Goal: Transaction & Acquisition: Purchase product/service

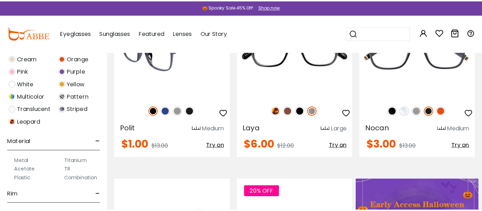
scroll to position [247, 0]
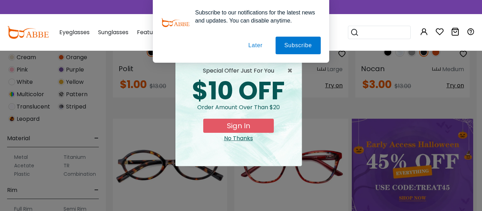
type input "**********"
click at [243, 128] on button "Sign In" at bounding box center [238, 126] width 71 height 14
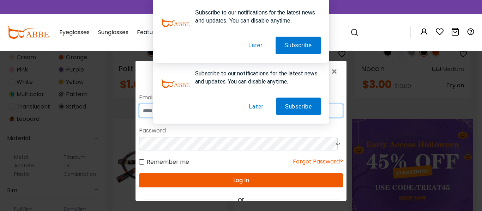
type input "**********"
click at [253, 108] on button "Later" at bounding box center [256, 107] width 32 height 18
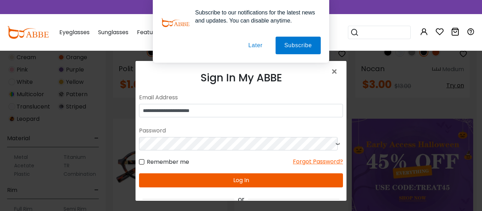
click at [255, 180] on button "Log In" at bounding box center [241, 181] width 204 height 14
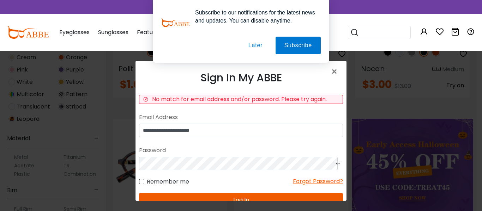
click at [334, 165] on icon at bounding box center [337, 163] width 7 height 13
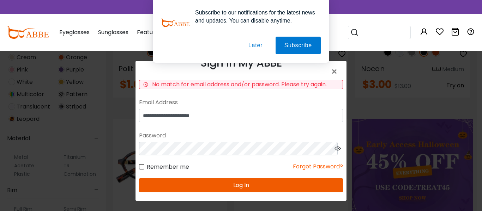
click at [250, 186] on button "Log In" at bounding box center [241, 186] width 204 height 14
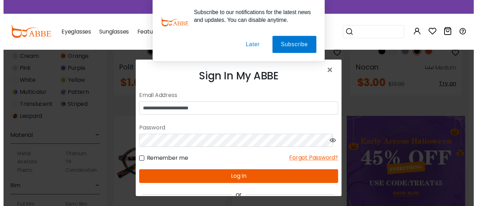
scroll to position [0, 0]
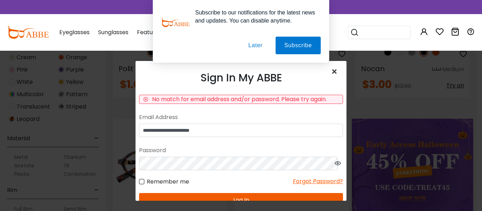
click at [331, 70] on span "×" at bounding box center [336, 71] width 10 height 15
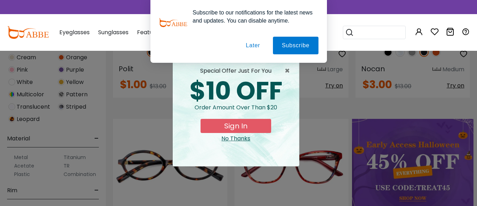
click at [249, 43] on button "Later" at bounding box center [253, 46] width 32 height 18
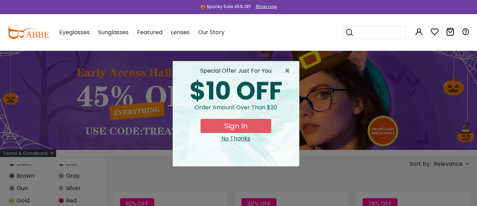
click at [240, 127] on button "Sign In" at bounding box center [236, 126] width 71 height 14
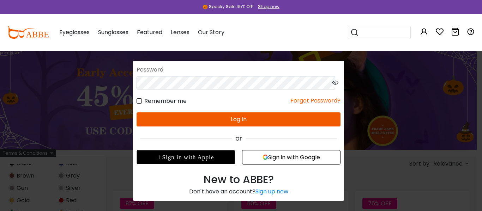
scroll to position [67, 0]
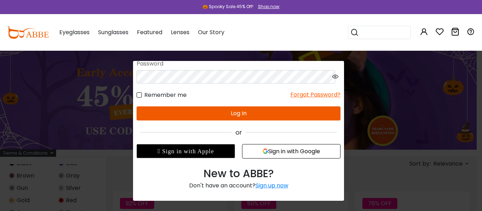
click at [273, 151] on button "Sign in with Google" at bounding box center [291, 151] width 99 height 14
click at [294, 152] on button "Sign in with Google" at bounding box center [291, 151] width 99 height 14
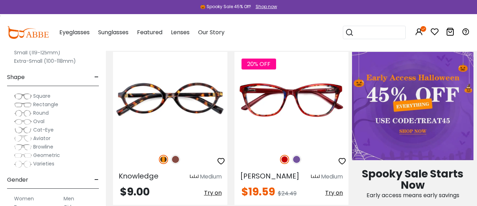
scroll to position [388, 0]
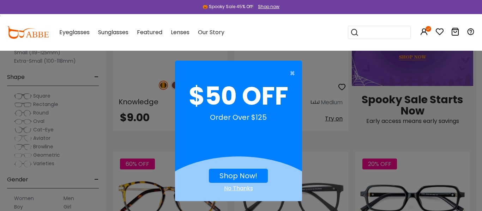
click at [44, 127] on div "× $50 OFF Order Over $125 Shop Now! No Thanks" at bounding box center [241, 105] width 482 height 211
click at [292, 74] on span "×" at bounding box center [294, 73] width 9 height 14
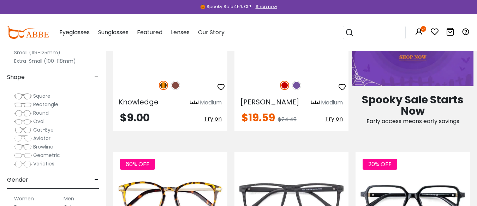
click at [48, 131] on span "Cat-Eye" at bounding box center [43, 129] width 20 height 7
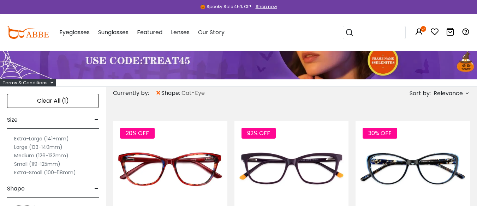
click at [35, 148] on label "Large (133-140mm)" at bounding box center [38, 147] width 48 height 8
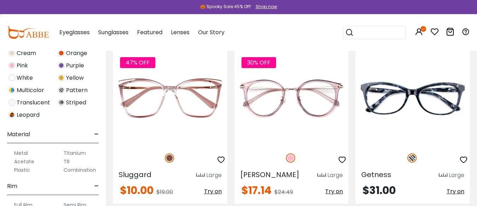
scroll to position [282, 0]
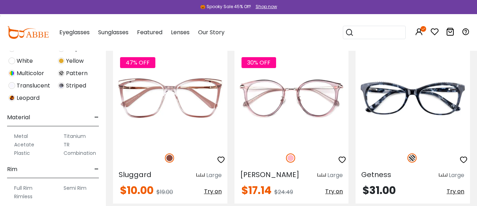
click at [23, 154] on label "Plastic" at bounding box center [22, 153] width 16 height 8
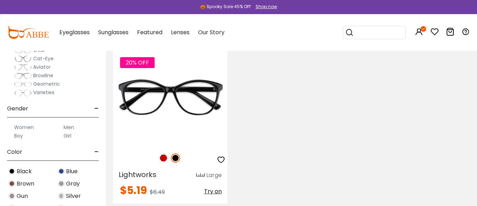
scroll to position [67, 0]
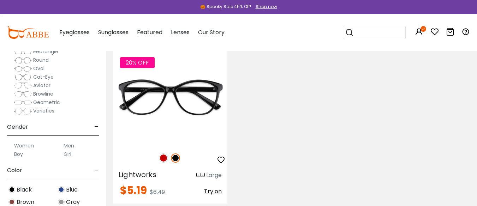
click at [28, 146] on label "Women" at bounding box center [24, 146] width 20 height 8
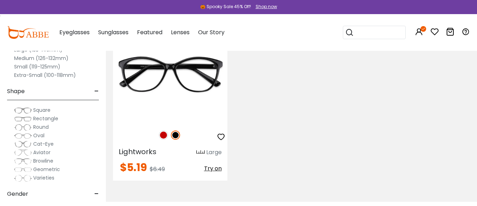
scroll to position [175, 0]
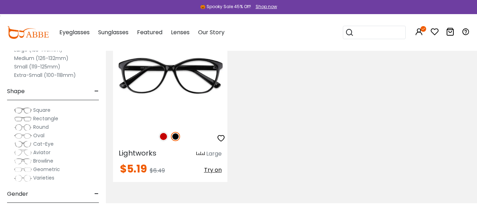
click at [37, 145] on span "Cat-Eye" at bounding box center [43, 144] width 20 height 7
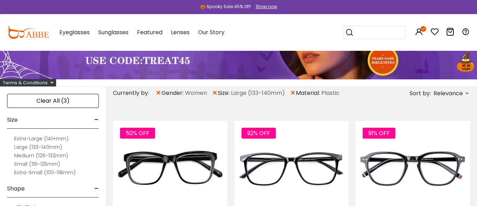
click at [47, 147] on label "Large (133-140mm)" at bounding box center [38, 147] width 48 height 8
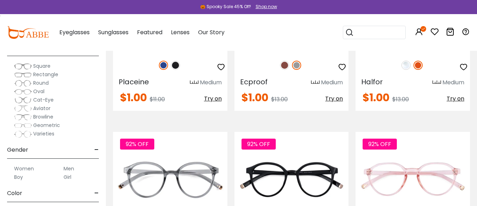
scroll to position [32, 0]
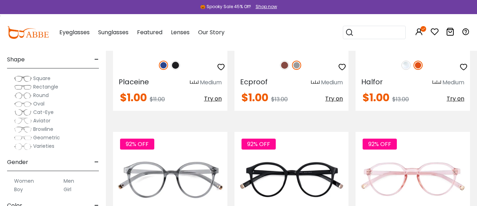
click at [45, 113] on span "Cat-Eye" at bounding box center [43, 112] width 20 height 7
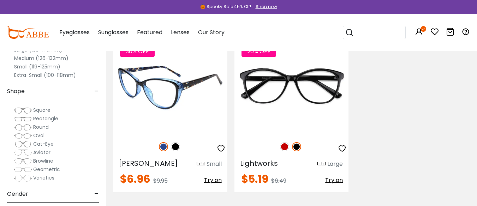
scroll to position [141, 0]
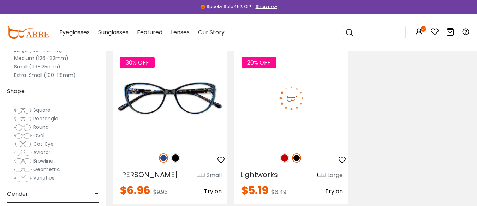
click at [288, 158] on img at bounding box center [284, 158] width 9 height 9
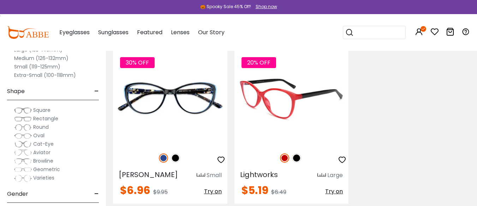
click at [298, 159] on img at bounding box center [296, 158] width 9 height 9
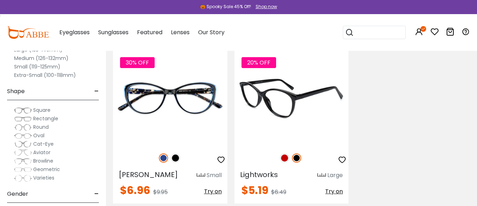
click at [284, 160] on img at bounding box center [284, 158] width 9 height 9
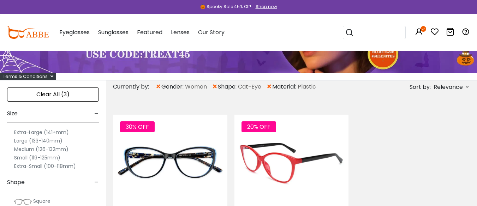
scroll to position [71, 0]
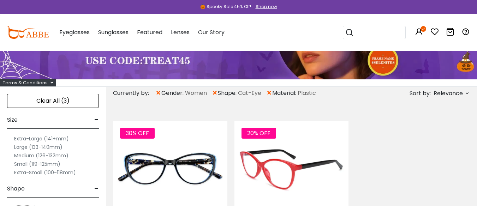
click at [298, 175] on img at bounding box center [291, 168] width 114 height 95
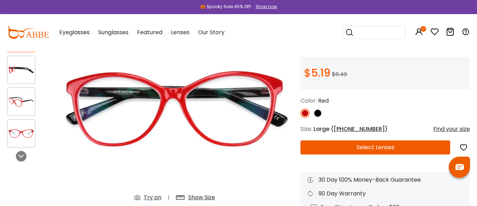
click at [374, 145] on button "Select Lenses" at bounding box center [375, 148] width 150 height 14
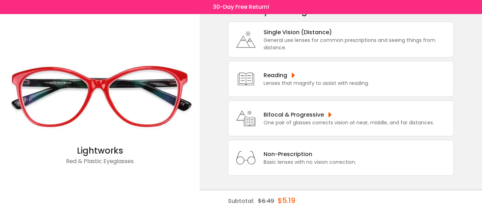
scroll to position [7, 0]
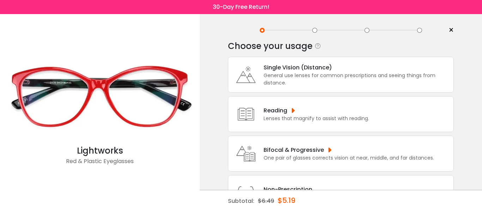
click at [322, 112] on div "Reading" at bounding box center [317, 110] width 106 height 9
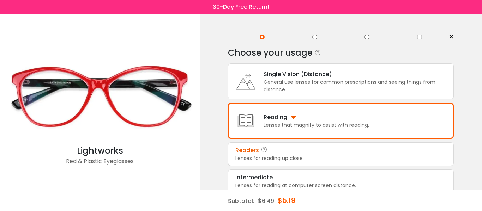
scroll to position [35, 0]
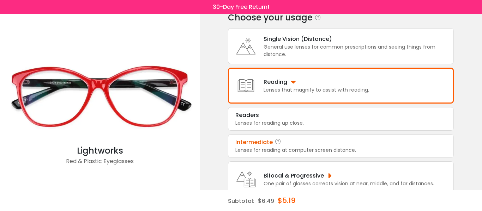
click at [353, 149] on div "Lenses for reading at computer screen distance." at bounding box center [341, 150] width 211 height 7
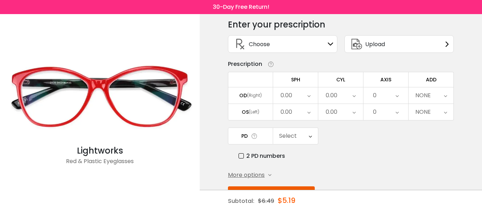
scroll to position [0, 0]
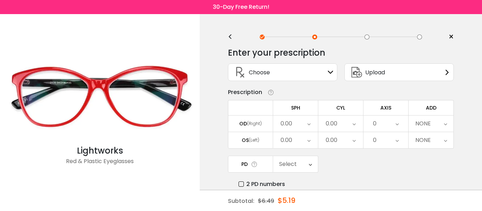
click at [301, 71] on div "Choose Sign In" at bounding box center [283, 72] width 102 height 17
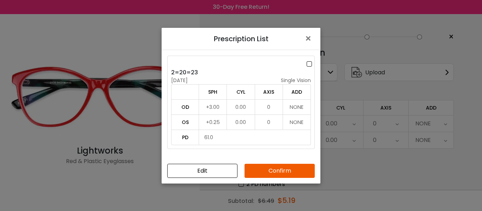
click at [277, 172] on button "Confirm" at bounding box center [280, 171] width 70 height 14
click at [281, 169] on button "Confirm" at bounding box center [280, 171] width 70 height 14
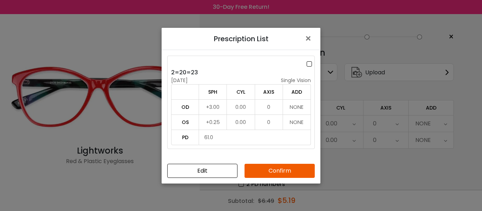
click at [281, 169] on button "Confirm" at bounding box center [280, 171] width 70 height 14
click at [279, 169] on button "Confirm" at bounding box center [280, 171] width 70 height 14
click at [289, 173] on button "Confirm" at bounding box center [280, 171] width 70 height 14
click at [272, 172] on button "Confirm" at bounding box center [280, 171] width 70 height 14
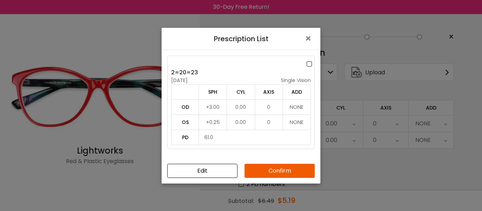
click at [272, 172] on button "Confirm" at bounding box center [280, 171] width 70 height 14
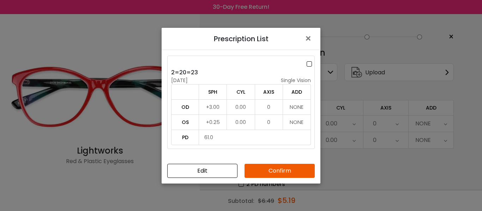
click at [272, 172] on button "Confirm" at bounding box center [280, 171] width 70 height 14
click at [309, 38] on span "×" at bounding box center [310, 38] width 10 height 15
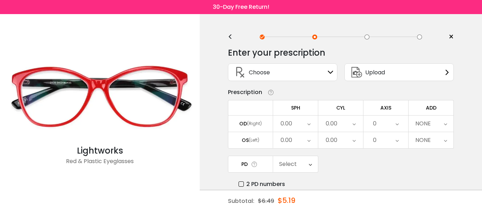
click at [329, 71] on icon at bounding box center [331, 73] width 6 height 6
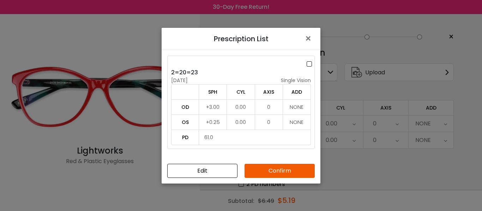
click at [276, 170] on button "Confirm" at bounding box center [280, 171] width 70 height 14
click at [290, 170] on button "Confirm" at bounding box center [280, 171] width 70 height 14
click at [293, 175] on button "Confirm" at bounding box center [280, 171] width 70 height 14
click at [289, 168] on button "Confirm" at bounding box center [280, 171] width 70 height 14
click at [282, 173] on button "Confirm" at bounding box center [280, 171] width 70 height 14
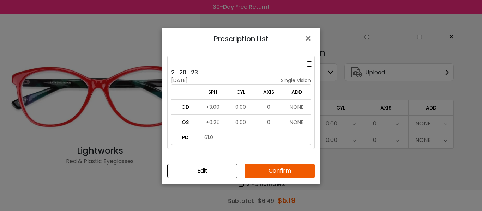
click at [276, 172] on button "Confirm" at bounding box center [280, 171] width 70 height 14
click at [273, 172] on button "Confirm" at bounding box center [280, 171] width 70 height 14
click at [272, 170] on button "Confirm" at bounding box center [280, 171] width 70 height 14
click at [272, 172] on button "Confirm" at bounding box center [280, 171] width 70 height 14
click at [271, 173] on button "Confirm" at bounding box center [280, 171] width 70 height 14
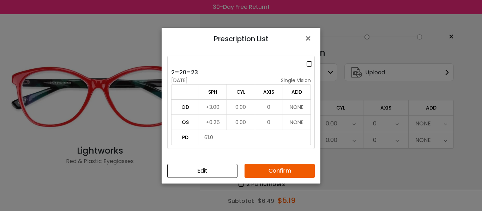
click at [273, 175] on button "Confirm" at bounding box center [280, 171] width 70 height 14
click at [274, 174] on button "Confirm" at bounding box center [280, 171] width 70 height 14
click at [275, 171] on button "Confirm" at bounding box center [280, 171] width 70 height 14
click at [278, 170] on button "Confirm" at bounding box center [280, 171] width 70 height 14
click at [276, 169] on button "Confirm" at bounding box center [280, 171] width 70 height 14
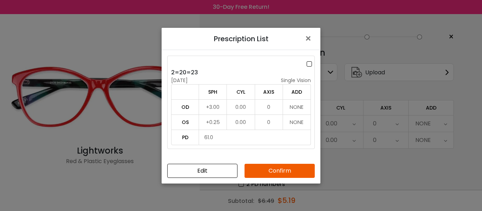
click at [275, 167] on button "Confirm" at bounding box center [280, 171] width 70 height 14
click at [276, 168] on button "Confirm" at bounding box center [280, 171] width 70 height 14
click at [309, 65] on label at bounding box center [311, 64] width 8 height 9
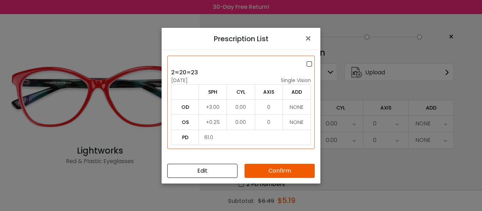
click at [290, 170] on button "Confirm" at bounding box center [280, 171] width 70 height 14
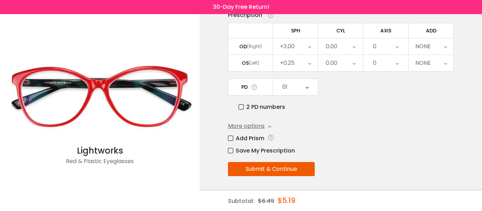
scroll to position [78, 0]
click at [230, 150] on label "Save My Prescription" at bounding box center [261, 150] width 67 height 9
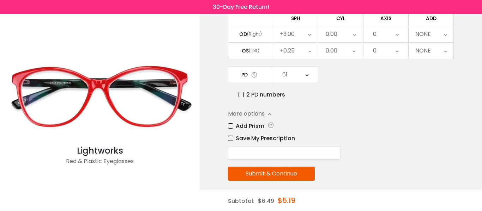
scroll to position [95, 0]
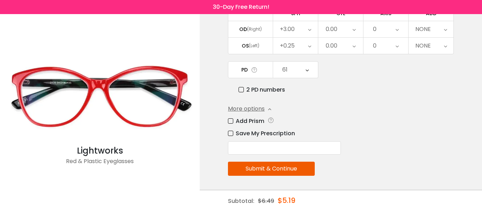
click at [270, 170] on button "Submit & Continue" at bounding box center [271, 169] width 87 height 14
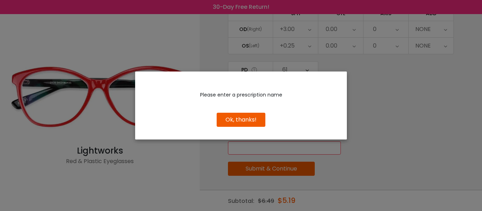
click at [241, 122] on button "Ok, thanks!" at bounding box center [241, 120] width 49 height 14
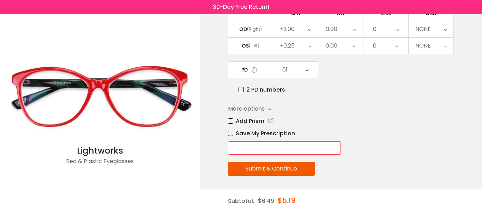
click at [250, 146] on input "text" at bounding box center [284, 148] width 113 height 13
type input "**********"
click at [271, 169] on button "Submit & Continue" at bounding box center [271, 169] width 87 height 14
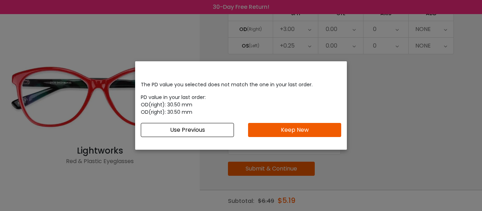
click at [277, 127] on button "Keep New" at bounding box center [294, 130] width 93 height 14
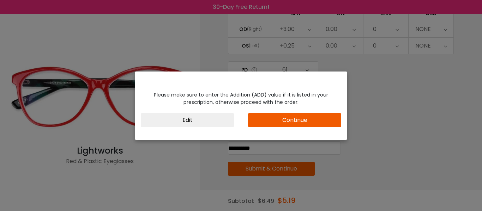
click at [276, 121] on button "Continue" at bounding box center [294, 120] width 93 height 14
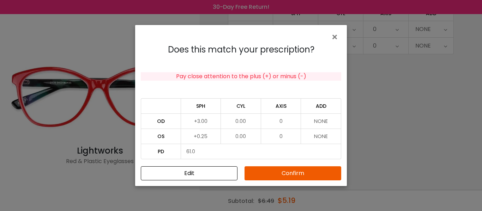
click at [197, 121] on td "+3.00" at bounding box center [201, 121] width 40 height 15
click at [196, 171] on button "Edit" at bounding box center [189, 174] width 97 height 14
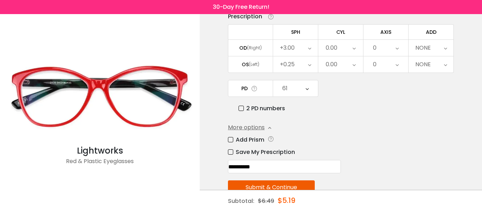
scroll to position [59, 0]
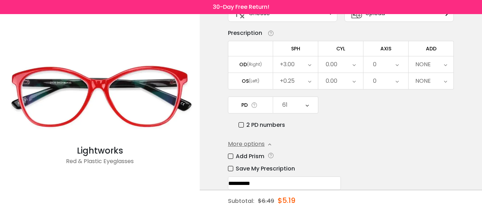
click at [309, 65] on icon at bounding box center [309, 64] width 3 height 16
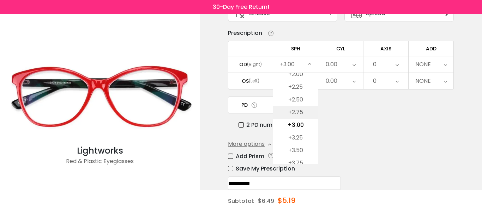
click at [300, 112] on li "+2.75" at bounding box center [295, 112] width 45 height 13
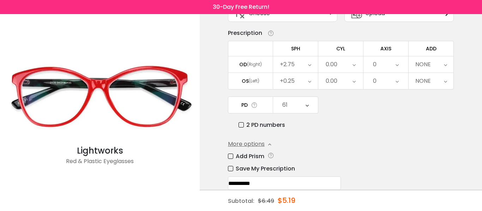
click at [309, 82] on icon at bounding box center [309, 81] width 3 height 16
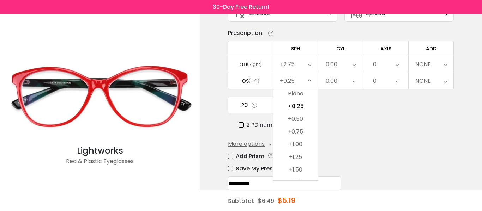
scroll to position [1067, 0]
click at [298, 123] on li "+1.25" at bounding box center [295, 122] width 45 height 13
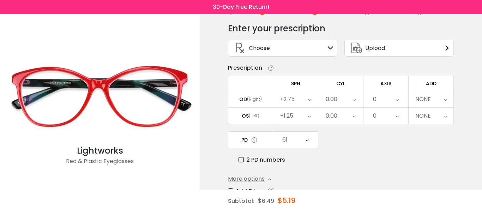
scroll to position [24, 0]
click at [242, 161] on label "2 PD numbers" at bounding box center [262, 160] width 47 height 9
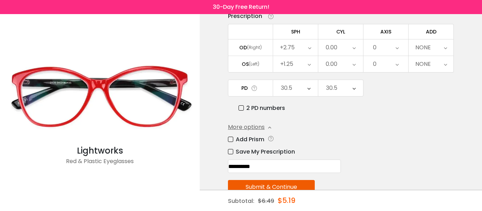
scroll to position [95, 0]
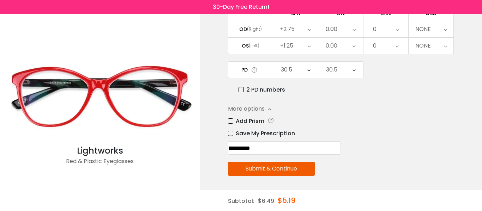
click at [268, 168] on button "Submit & Continue" at bounding box center [271, 169] width 87 height 14
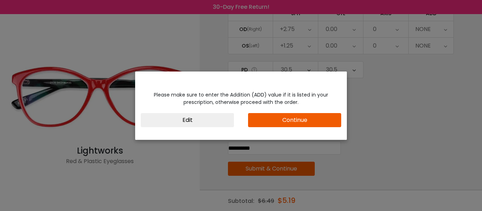
click at [276, 121] on button "Continue" at bounding box center [294, 120] width 93 height 14
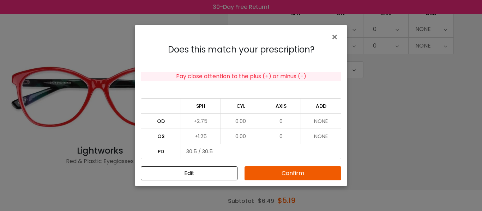
click at [286, 173] on button "Confirm" at bounding box center [293, 174] width 97 height 14
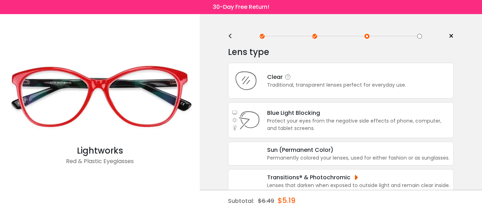
scroll to position [0, 0]
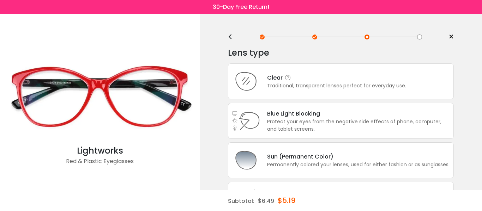
click at [321, 84] on div "Traditional, transparent lenses perfect for everyday use." at bounding box center [336, 85] width 139 height 7
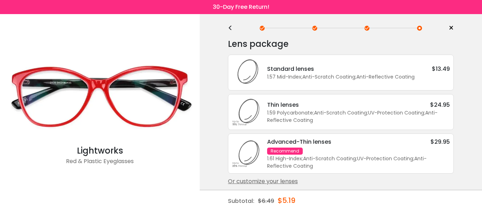
scroll to position [12, 0]
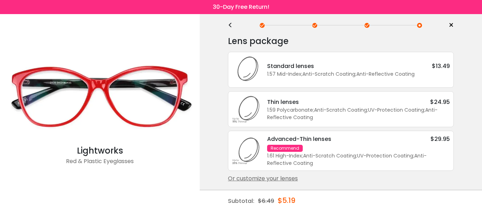
click at [312, 67] on div "Standard lenses" at bounding box center [290, 66] width 47 height 9
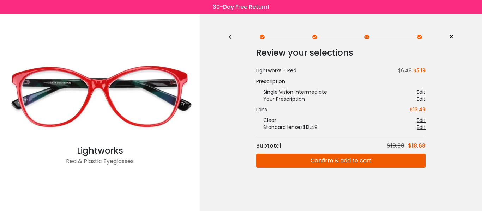
scroll to position [0, 0]
click at [421, 92] on div "Edit" at bounding box center [421, 92] width 9 height 7
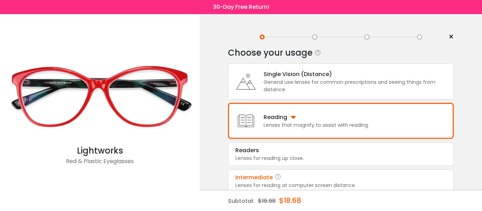
click at [347, 123] on div "Lenses that magnify to assist with reading." at bounding box center [317, 125] width 106 height 7
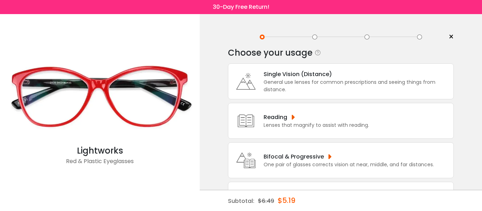
click at [347, 123] on div "Lenses that magnify to assist with reading." at bounding box center [317, 125] width 106 height 7
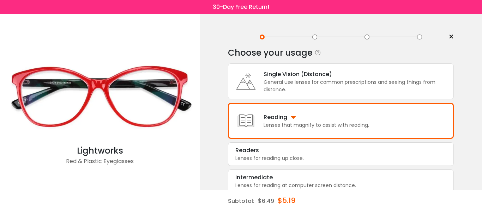
click at [316, 116] on div "Reading" at bounding box center [317, 117] width 106 height 9
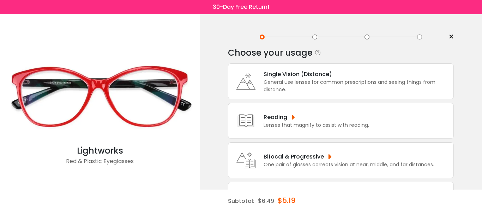
click at [316, 116] on div "Single Vision (Distance) General use lenses for common prescriptions and seeing…" at bounding box center [341, 141] width 226 height 155
click at [316, 116] on div "Reading" at bounding box center [317, 117] width 106 height 9
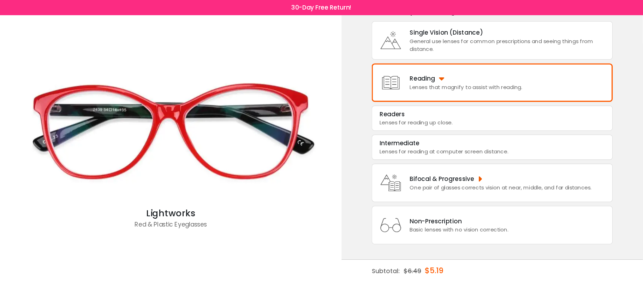
scroll to position [29, 0]
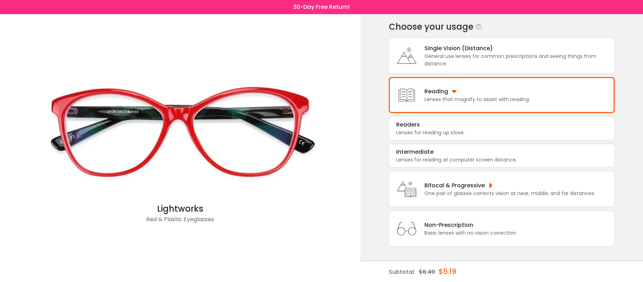
click at [449, 93] on div "Reading" at bounding box center [477, 91] width 106 height 9
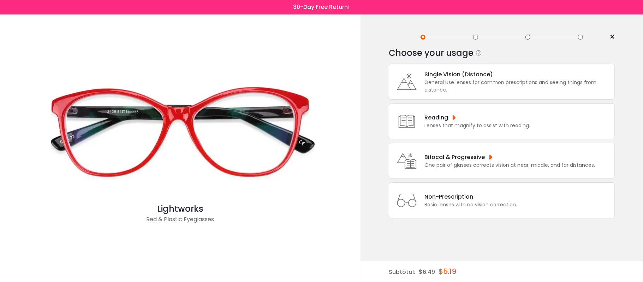
click at [449, 93] on div "Single Vision (Distance) General use lenses for common prescriptions and seeing…" at bounding box center [502, 141] width 226 height 155
click at [445, 121] on div "Reading" at bounding box center [477, 117] width 106 height 9
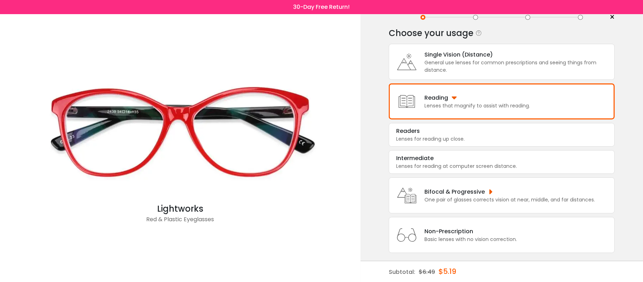
scroll to position [29, 0]
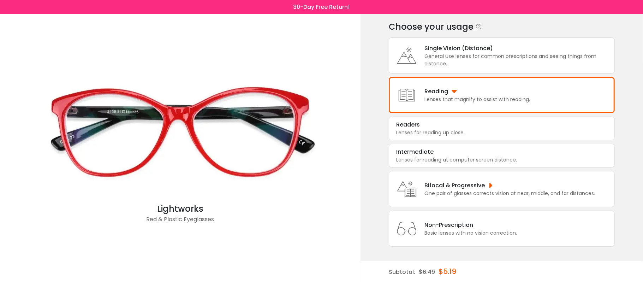
click at [471, 93] on div "Reading" at bounding box center [477, 91] width 106 height 9
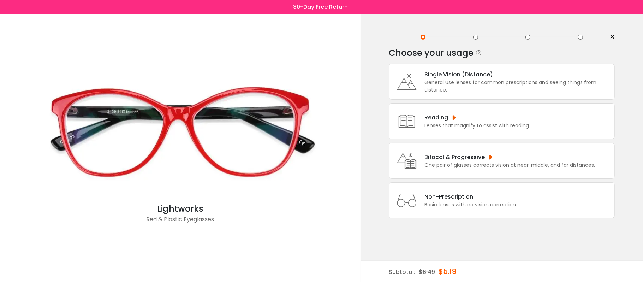
click at [482, 37] on span "×" at bounding box center [611, 37] width 5 height 11
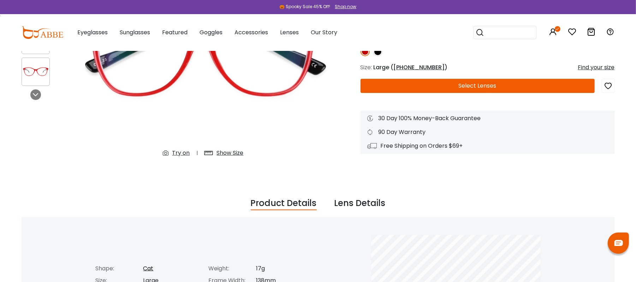
scroll to position [141, 0]
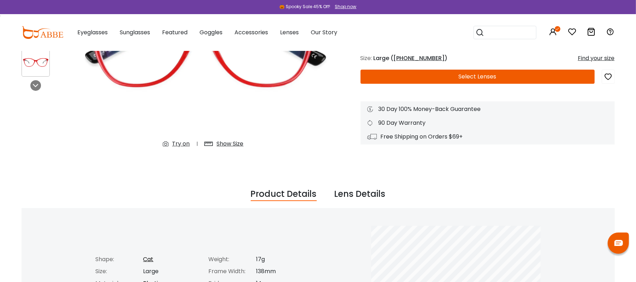
click at [469, 77] on button "Select Lenses" at bounding box center [477, 77] width 234 height 14
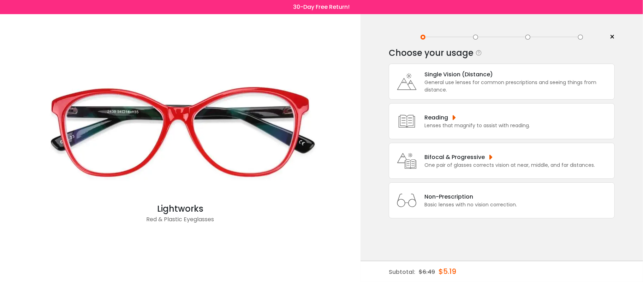
click at [461, 124] on div "Lenses that magnify to assist with reading." at bounding box center [477, 125] width 106 height 7
click at [461, 123] on div "Lenses that magnify to assist with reading." at bounding box center [477, 125] width 106 height 7
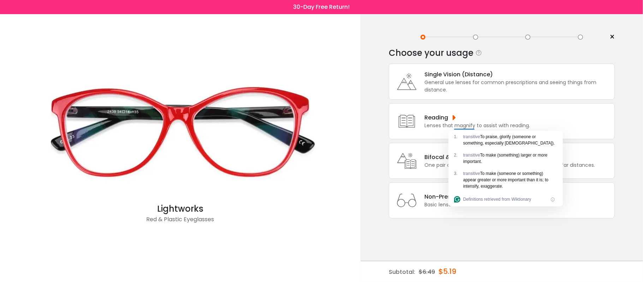
click at [438, 118] on div "Reading" at bounding box center [477, 117] width 106 height 9
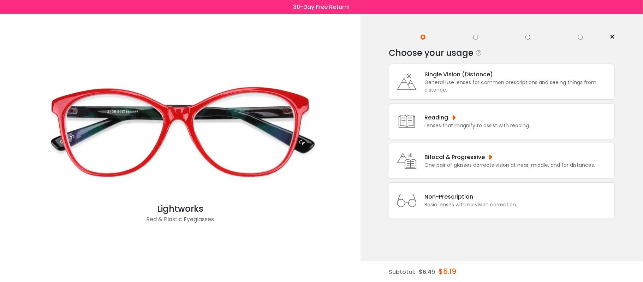
click at [612, 37] on span "×" at bounding box center [611, 37] width 5 height 11
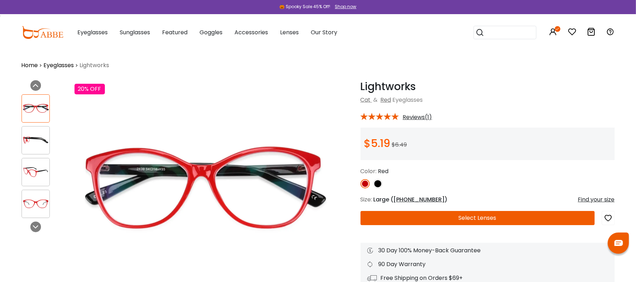
click at [441, 218] on button "Select Lenses" at bounding box center [477, 218] width 234 height 14
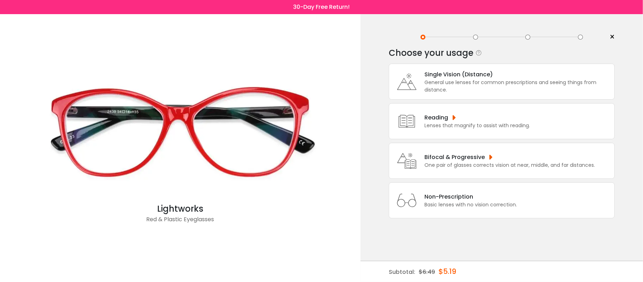
click at [446, 133] on div "Reading Lenses that magnify to assist with reading." at bounding box center [502, 121] width 226 height 36
click at [444, 126] on div "Lenses that magnify to assist with reading." at bounding box center [477, 125] width 106 height 7
click at [444, 119] on div "Reading" at bounding box center [477, 117] width 106 height 9
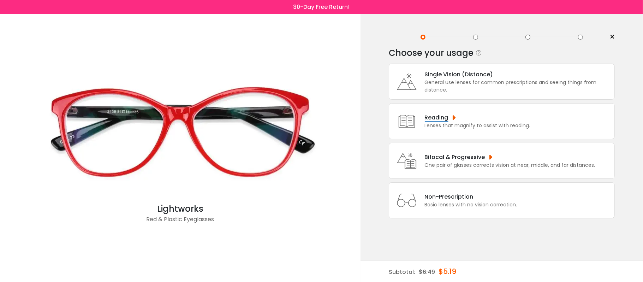
click at [454, 118] on div "Reading" at bounding box center [477, 117] width 106 height 9
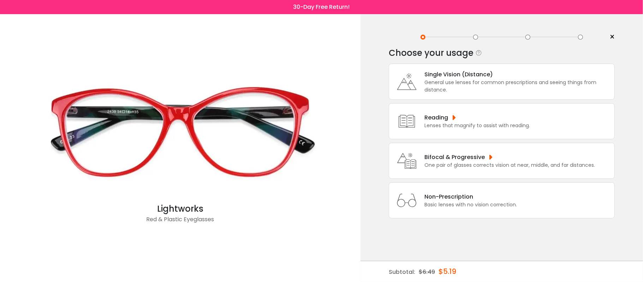
click at [454, 118] on div "Reading" at bounding box center [477, 117] width 106 height 9
click at [455, 118] on div "Reading" at bounding box center [477, 117] width 106 height 9
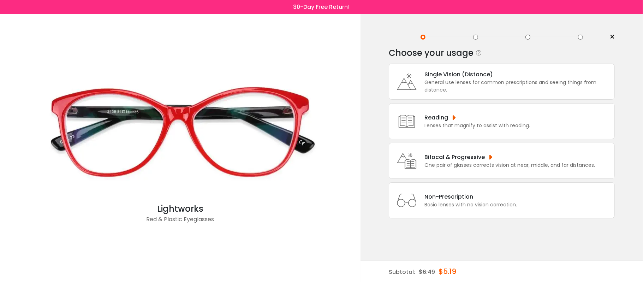
click at [443, 122] on div "Lenses that magnify to assist with reading." at bounding box center [477, 125] width 106 height 7
click at [613, 37] on span "×" at bounding box center [611, 37] width 5 height 11
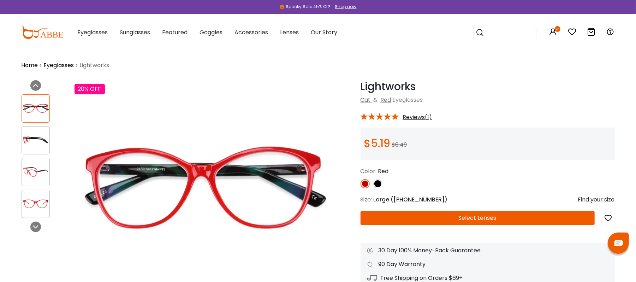
click at [538, 221] on button "Select Lenses" at bounding box center [477, 218] width 234 height 14
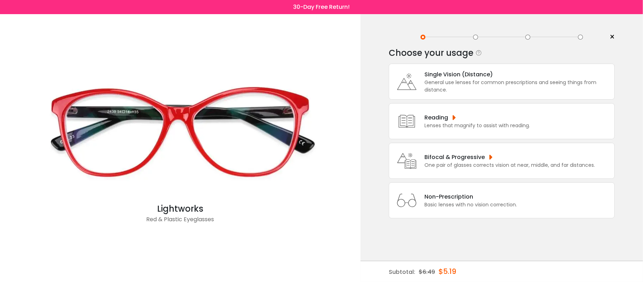
click at [440, 122] on div "Lenses that magnify to assist with reading." at bounding box center [477, 125] width 106 height 7
click at [430, 119] on div "Reading" at bounding box center [477, 117] width 106 height 9
click at [435, 122] on div "Lenses that magnify to assist with reading." at bounding box center [477, 125] width 106 height 7
click at [459, 120] on div "Reading" at bounding box center [477, 117] width 106 height 9
click at [453, 117] on div "Reading" at bounding box center [477, 117] width 106 height 9
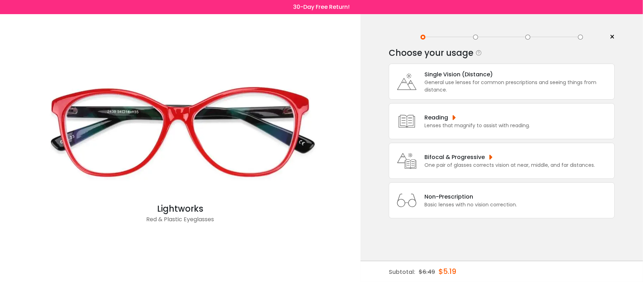
click at [477, 165] on div "One pair of glasses corrects vision at near, middle, and far distances." at bounding box center [509, 164] width 171 height 7
click at [451, 79] on div "General use lenses for common prescriptions and seeing things from distance." at bounding box center [517, 86] width 186 height 15
click at [489, 125] on div "Lenses that magnify to assist with reading." at bounding box center [477, 125] width 106 height 7
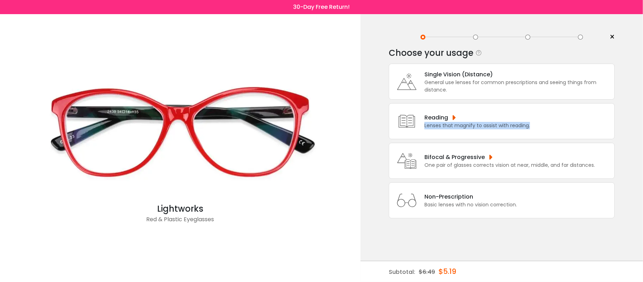
click at [489, 125] on div "Lenses that magnify to assist with reading." at bounding box center [477, 125] width 106 height 7
click at [469, 159] on div "Bifocal & Progressive" at bounding box center [509, 157] width 171 height 9
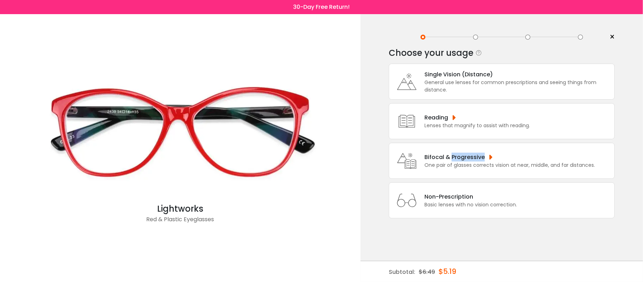
click at [469, 159] on div "Bifocal & Progressive" at bounding box center [509, 157] width 171 height 9
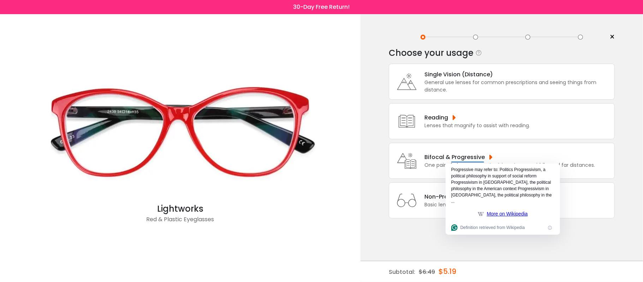
click at [444, 126] on div "Lenses that magnify to assist with reading." at bounding box center [477, 125] width 106 height 7
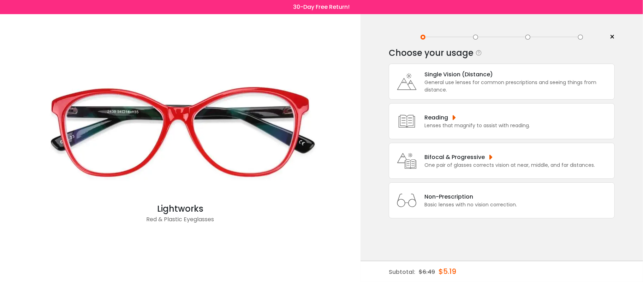
click at [454, 120] on div "Reading" at bounding box center [477, 117] width 106 height 9
click at [612, 38] on span "×" at bounding box center [611, 37] width 5 height 11
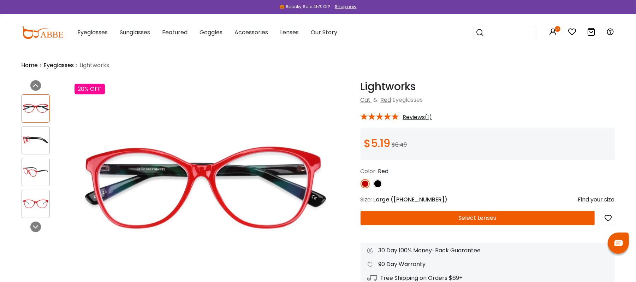
click at [610, 34] on icon at bounding box center [610, 32] width 8 height 8
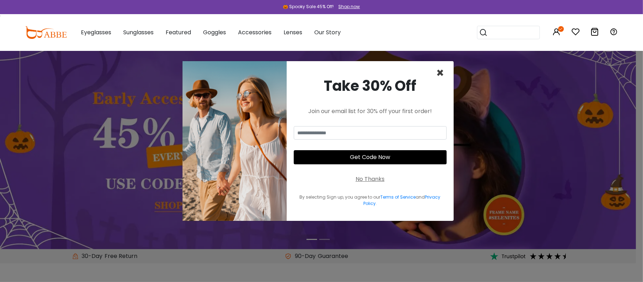
click at [441, 76] on span "×" at bounding box center [440, 73] width 8 height 18
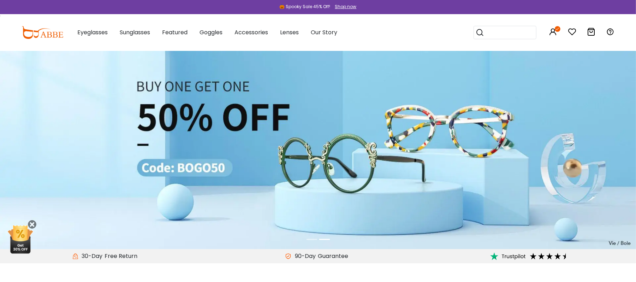
click at [557, 28] on icon at bounding box center [558, 29] width 6 height 6
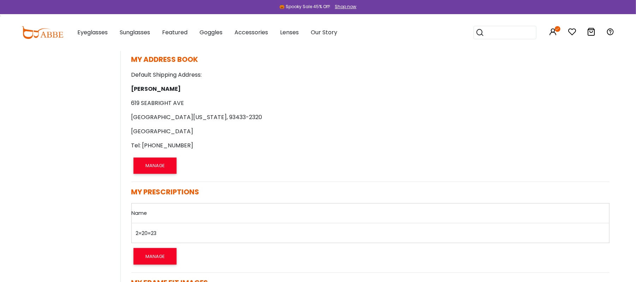
scroll to position [289, 0]
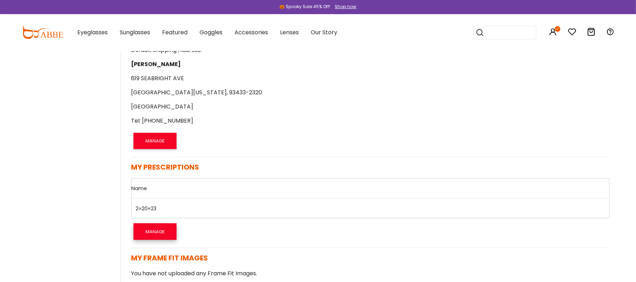
click at [155, 235] on button "MANAGE" at bounding box center [154, 231] width 43 height 16
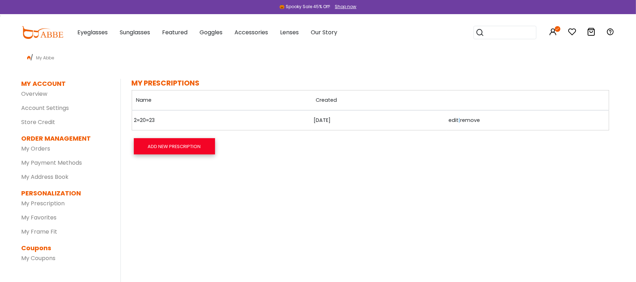
click at [186, 143] on button "ADD NEW PRESCRIPTION" at bounding box center [174, 146] width 81 height 16
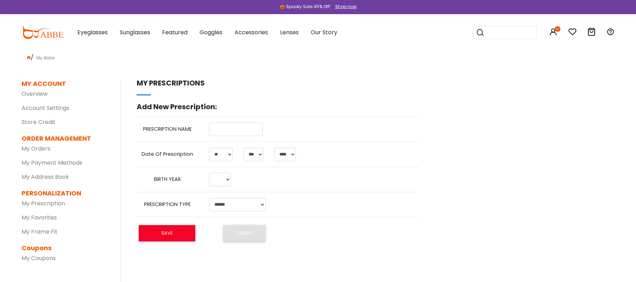
select select "**"
select select "*"
select select "****"
select select
click at [234, 130] on input "text" at bounding box center [236, 129] width 54 height 13
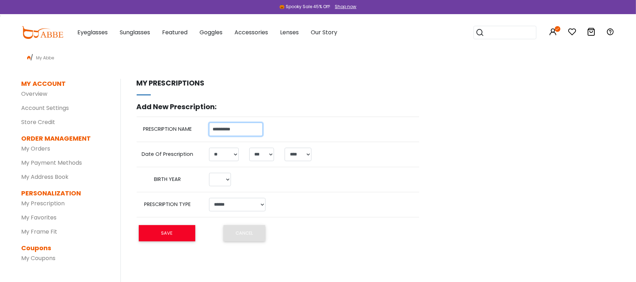
type input "**********"
click at [228, 181] on select "**** **** **** **** **** **** **** **** **** **** **** **** **** **** **** ****…" at bounding box center [220, 179] width 22 height 13
select select "****"
click at [209, 173] on select "**** **** **** **** **** **** **** **** **** **** **** **** **** **** **** ****…" at bounding box center [220, 179] width 22 height 13
click at [254, 205] on select "**********" at bounding box center [237, 204] width 56 height 13
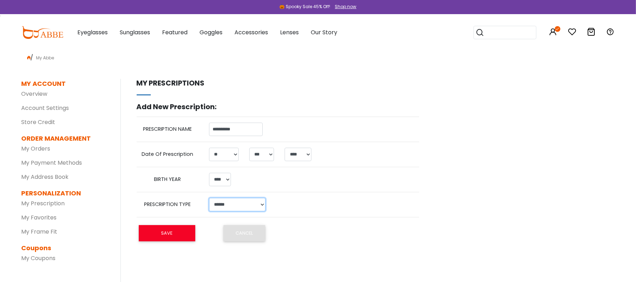
select select "******"
click at [209, 198] on select "**********" at bounding box center [237, 204] width 56 height 13
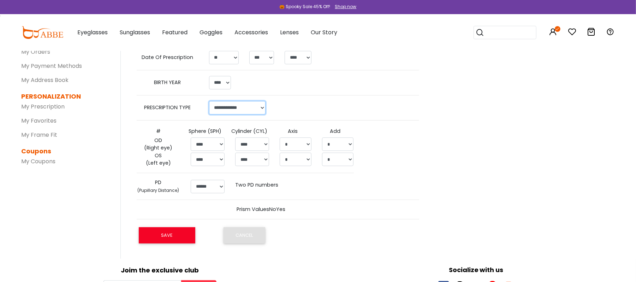
scroll to position [102, 0]
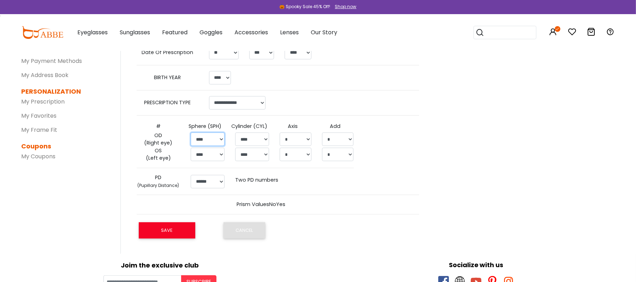
click at [216, 141] on select "****** ****** ****** ****** ****** ****** ****** ****** ****** ****** ****** **…" at bounding box center [208, 138] width 34 height 13
select select "*****"
click at [191, 133] on select "****** ****** ****** ****** ****** ****** ****** ****** ****** ****** ****** **…" at bounding box center [208, 138] width 34 height 13
click at [218, 155] on select "****** ****** ****** ****** ****** ****** ****** ****** ****** ****** ****** **…" at bounding box center [208, 154] width 34 height 13
click at [191, 148] on select "****** ****** ****** ****** ****** ****** ****** ****** ****** ****** ****** **…" at bounding box center [208, 154] width 34 height 13
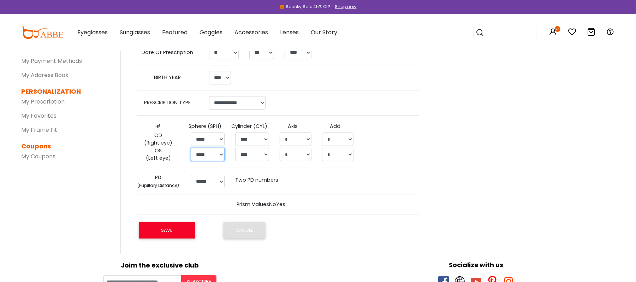
click at [218, 156] on select "****** ****** ****** ****** ****** ****** ****** ****** ****** ****** ****** **…" at bounding box center [208, 154] width 34 height 13
select select "*****"
click at [191, 148] on select "****** ****** ****** ****** ****** ****** ****** ****** ****** ****** ****** **…" at bounding box center [208, 154] width 34 height 13
click at [216, 186] on select "****** ** ** ** ** ** ** ** ** ** ** ** ** ** ** ** ** ** ** ** ** ** ** ** ** …" at bounding box center [208, 181] width 34 height 13
click at [269, 181] on label "Two PD numbers" at bounding box center [256, 180] width 43 height 8
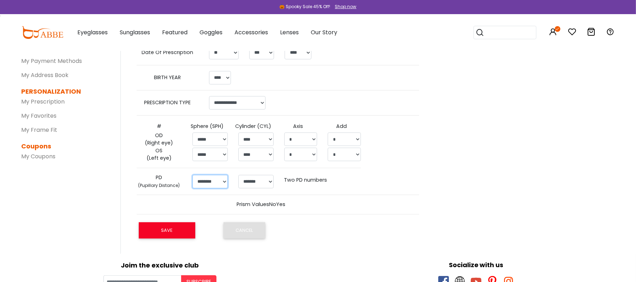
click at [225, 181] on select "******** **** **** **** **** **** **** **** **** **** **** **** **** **** **** …" at bounding box center [209, 181] width 35 height 13
select select "****"
click at [192, 175] on select "******** **** **** **** **** **** **** **** **** **** **** **** **** **** **** …" at bounding box center [209, 181] width 35 height 13
click at [267, 181] on select "******* **** **** **** **** **** **** **** **** **** **** **** **** **** **** *…" at bounding box center [255, 181] width 35 height 13
select select "****"
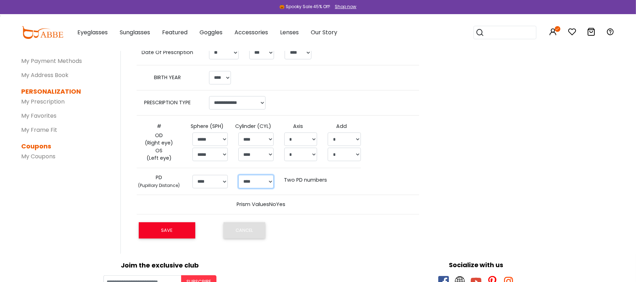
click at [238, 175] on select "******* **** **** **** **** **** **** **** **** **** **** **** **** **** **** *…" at bounding box center [255, 181] width 35 height 13
click at [170, 233] on button "SAVE" at bounding box center [167, 230] width 56 height 16
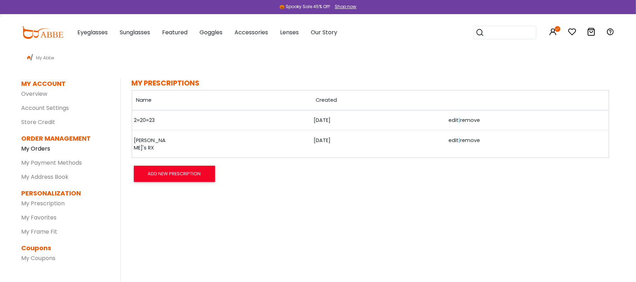
click at [42, 148] on link "My Orders" at bounding box center [36, 148] width 29 height 8
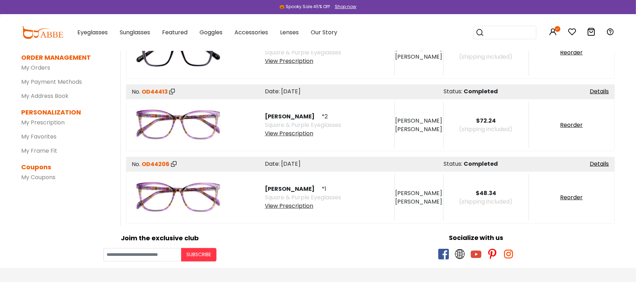
scroll to position [82, 0]
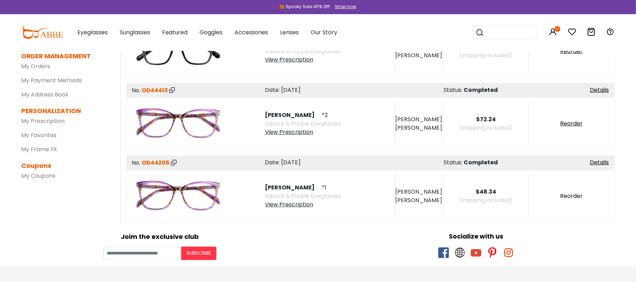
click at [572, 195] on link "Reorder" at bounding box center [571, 196] width 23 height 8
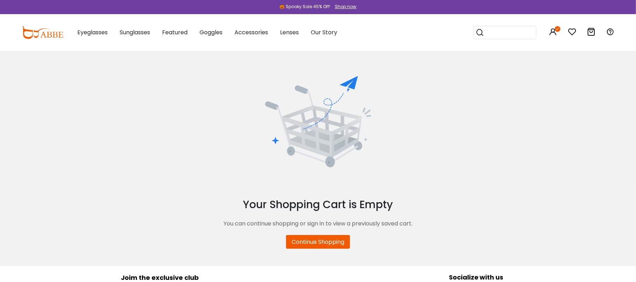
click at [567, 239] on div "Your Shopping Cart is Empty You can continue shopping or sign in to view a prev…" at bounding box center [318, 162] width 604 height 173
click at [566, 246] on div "Your Shopping Cart is Empty You can continue shopping or sign in to view a prev…" at bounding box center [318, 162] width 604 height 173
click at [329, 244] on link "Continue Shopping" at bounding box center [318, 242] width 64 height 14
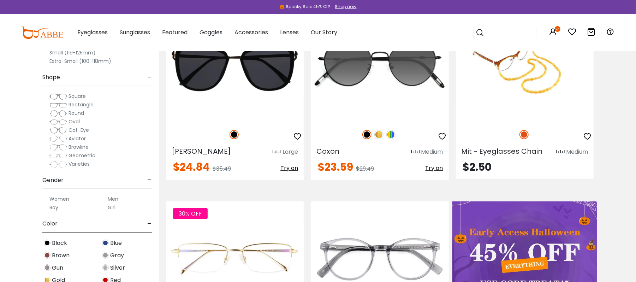
scroll to position [160, 0]
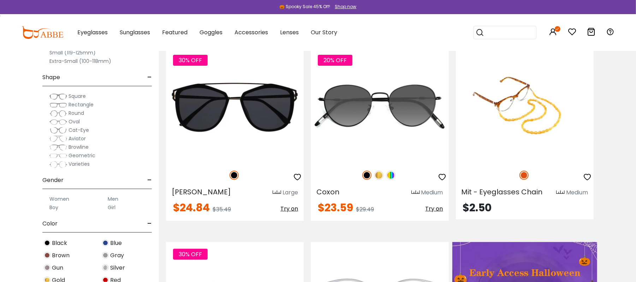
click at [78, 130] on span "Cat-Eye" at bounding box center [78, 129] width 20 height 7
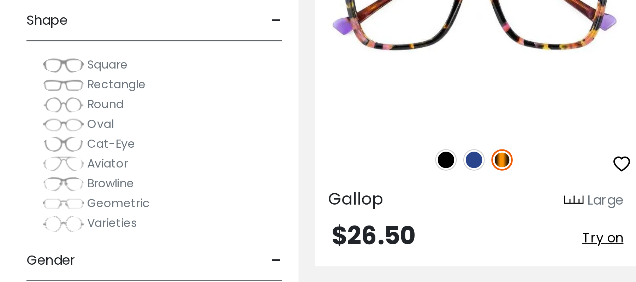
scroll to position [573, 0]
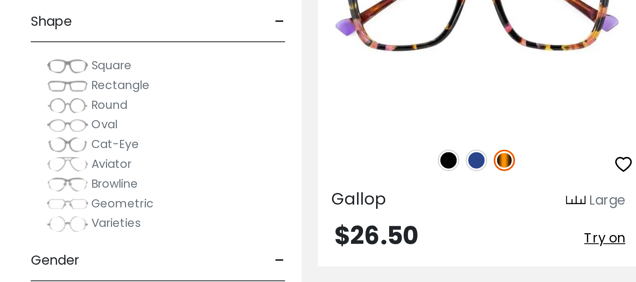
click at [74, 145] on span "Cat-Eye" at bounding box center [78, 143] width 20 height 7
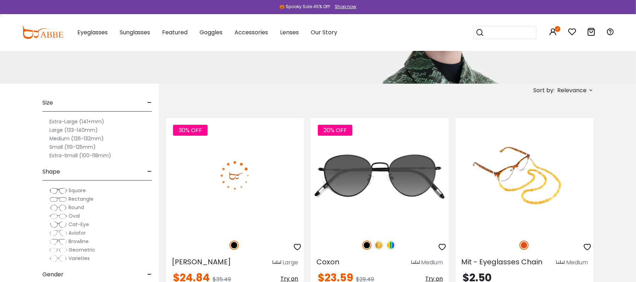
scroll to position [141, 0]
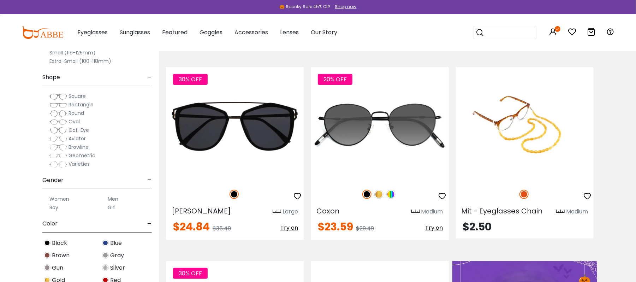
click at [79, 126] on span "Cat-Eye" at bounding box center [78, 129] width 20 height 7
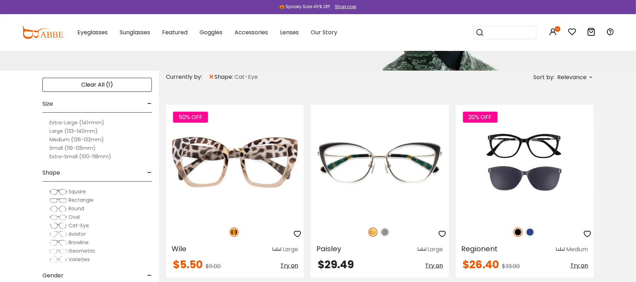
scroll to position [94, 0]
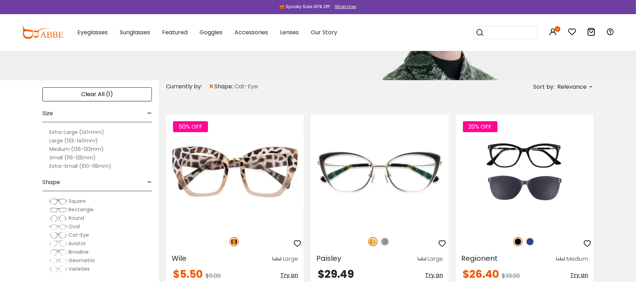
click at [69, 140] on label "Large (133-140mm)" at bounding box center [73, 140] width 48 height 8
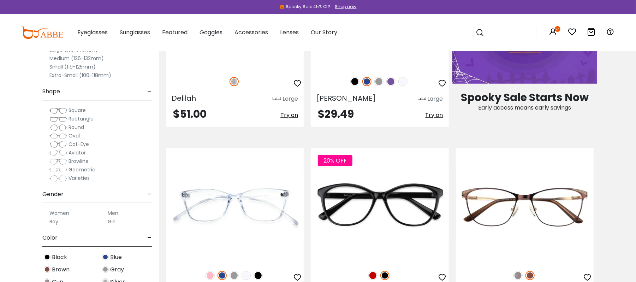
scroll to position [471, 0]
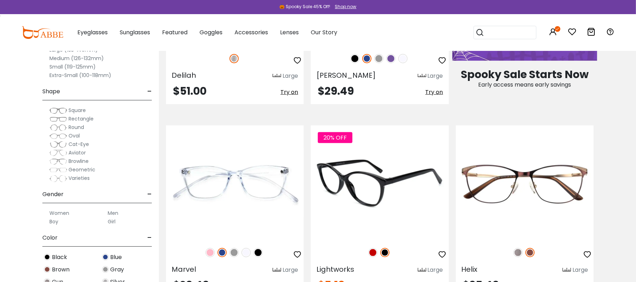
click at [373, 252] on img at bounding box center [372, 252] width 9 height 9
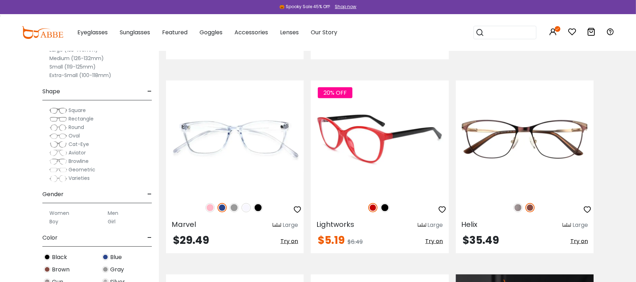
scroll to position [565, 0]
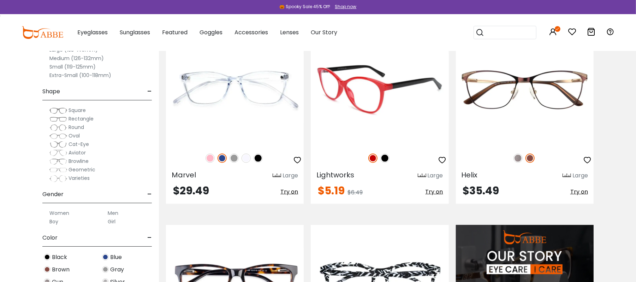
click at [373, 113] on img at bounding box center [380, 88] width 138 height 115
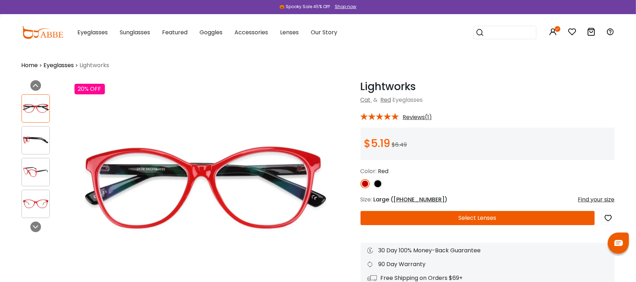
click at [464, 218] on button "Select Lenses" at bounding box center [477, 218] width 234 height 14
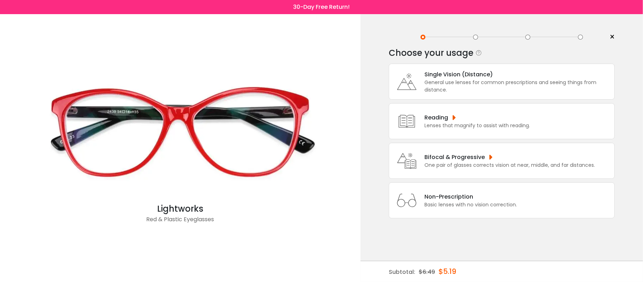
click at [447, 116] on div "Reading" at bounding box center [477, 117] width 106 height 9
click at [455, 117] on div "Reading" at bounding box center [477, 117] width 106 height 9
click at [499, 124] on div "Lenses that magnify to assist with reading." at bounding box center [477, 125] width 106 height 7
click at [506, 122] on div "Reading" at bounding box center [477, 117] width 106 height 9
click at [417, 119] on icon at bounding box center [407, 121] width 28 height 28
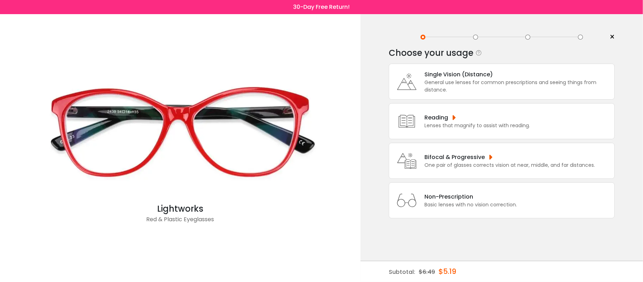
click at [416, 127] on icon at bounding box center [407, 121] width 28 height 28
click at [414, 118] on icon at bounding box center [407, 121] width 28 height 28
click at [409, 117] on icon at bounding box center [407, 121] width 28 height 28
click at [413, 116] on icon at bounding box center [407, 121] width 28 height 28
click at [443, 123] on div "Lenses that magnify to assist with reading." at bounding box center [477, 125] width 106 height 7
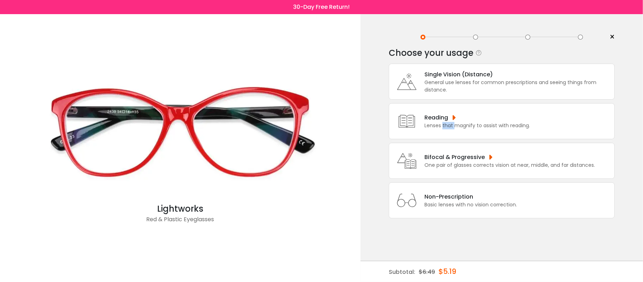
click at [443, 123] on div "Lenses that magnify to assist with reading." at bounding box center [477, 125] width 106 height 7
click at [458, 120] on div "Reading" at bounding box center [477, 117] width 106 height 9
click at [455, 119] on div "Reading" at bounding box center [477, 117] width 106 height 9
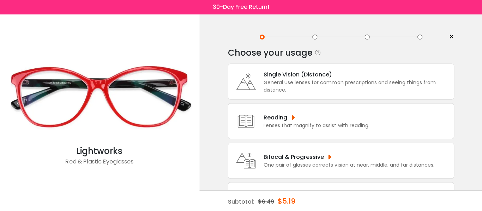
click at [288, 119] on div "Reading" at bounding box center [317, 117] width 106 height 9
click at [358, 123] on div "Lenses that magnify to assist with reading." at bounding box center [317, 125] width 106 height 7
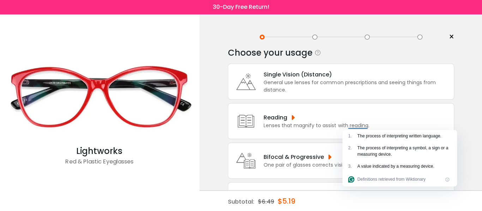
click at [313, 38] on div at bounding box center [314, 37] width 5 height 5
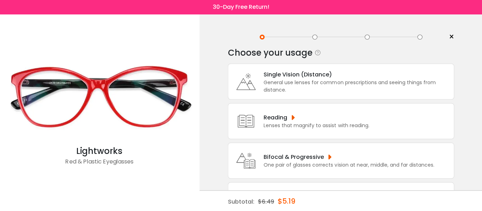
click at [315, 36] on div at bounding box center [314, 37] width 5 height 5
click at [366, 36] on div at bounding box center [367, 37] width 5 height 5
click at [450, 37] on span "×" at bounding box center [451, 37] width 5 height 11
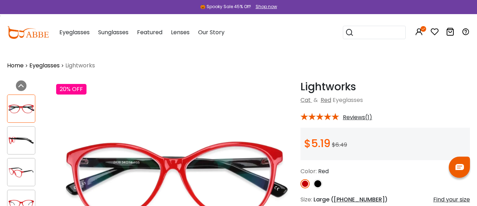
click at [453, 29] on icon at bounding box center [450, 32] width 8 height 8
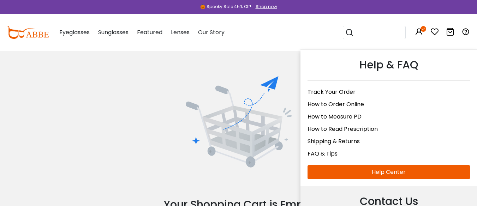
click at [422, 172] on link "Help Center" at bounding box center [389, 172] width 162 height 14
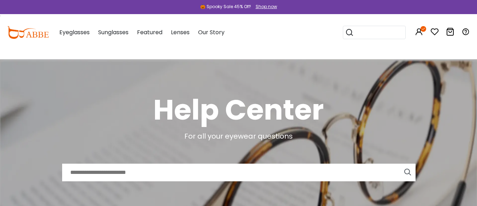
click at [153, 171] on input "text" at bounding box center [238, 173] width 353 height 18
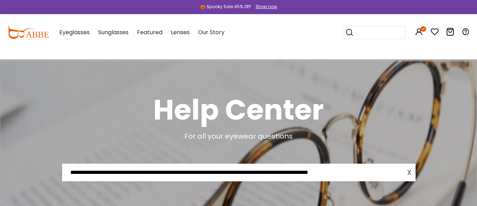
type input "**********"
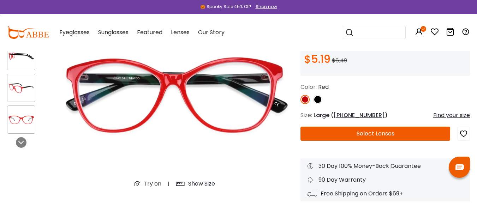
scroll to position [106, 0]
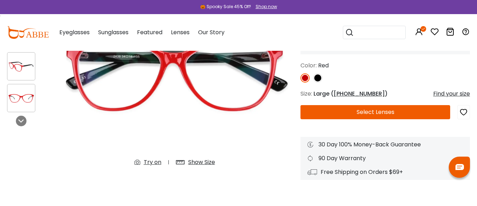
click at [399, 112] on button "Select Lenses" at bounding box center [375, 112] width 150 height 14
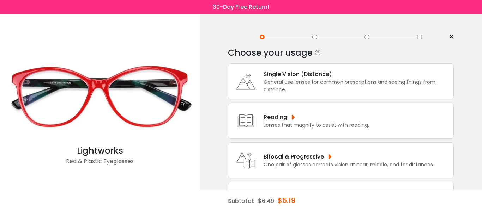
click at [276, 120] on div "Reading" at bounding box center [317, 117] width 106 height 9
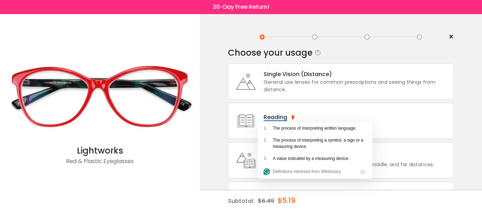
click at [441, 109] on div "Reading Lenses that magnify to assist with reading." at bounding box center [341, 121] width 226 height 36
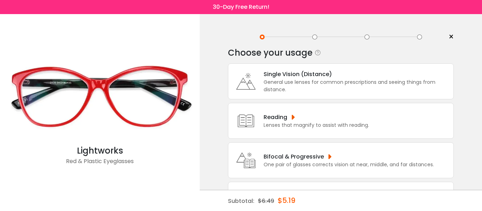
drag, startPoint x: 441, startPoint y: 111, endPoint x: 442, endPoint y: 121, distance: 10.6
click at [441, 111] on div "Reading Lenses that magnify to assist with reading." at bounding box center [341, 121] width 226 height 36
click at [443, 114] on div "Reading Lenses that magnify to assist with reading." at bounding box center [341, 121] width 226 height 36
click at [395, 121] on div "Reading Lenses that magnify to assist with reading." at bounding box center [341, 121] width 226 height 36
drag, startPoint x: 393, startPoint y: 121, endPoint x: 389, endPoint y: 122, distance: 3.7
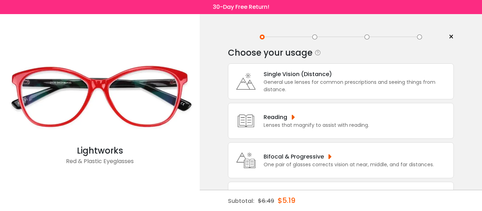
click at [392, 121] on div "Reading Lenses that magnify to assist with reading." at bounding box center [341, 121] width 226 height 36
click at [389, 122] on div "Reading Lenses that magnify to assist with reading." at bounding box center [341, 121] width 226 height 36
click at [389, 123] on div "Reading Lenses that magnify to assist with reading." at bounding box center [341, 121] width 226 height 36
click at [338, 116] on div "Reading" at bounding box center [317, 117] width 106 height 9
click at [334, 125] on div "Lenses that magnify to assist with reading." at bounding box center [317, 125] width 106 height 7
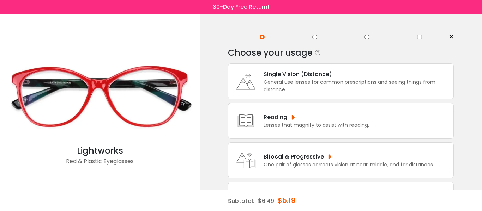
click at [324, 120] on div "Reading" at bounding box center [317, 117] width 106 height 9
click at [308, 117] on div "Reading" at bounding box center [317, 117] width 106 height 9
click at [304, 118] on div "Reading" at bounding box center [317, 117] width 106 height 9
click at [300, 122] on div "Lenses that magnify to assist with reading." at bounding box center [317, 125] width 106 height 7
click at [288, 83] on div "General use lenses for common prescriptions and seeing things from distance." at bounding box center [357, 86] width 186 height 15
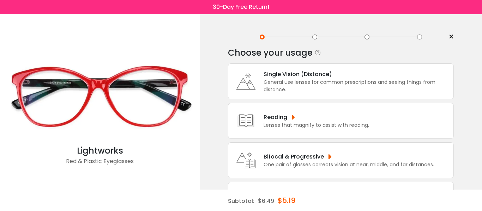
click at [286, 81] on div "General use lenses for common prescriptions and seeing things from distance." at bounding box center [357, 86] width 186 height 15
click at [280, 79] on div "General use lenses for common prescriptions and seeing things from distance." at bounding box center [357, 86] width 186 height 15
click at [273, 81] on div "General use lenses for common prescriptions and seeing things from distance." at bounding box center [357, 86] width 186 height 15
click at [284, 162] on div "One pair of glasses corrects vision at near, middle, and far distances." at bounding box center [349, 164] width 171 height 7
click at [281, 161] on div "One pair of glasses corrects vision at near, middle, and far distances." at bounding box center [349, 164] width 171 height 7
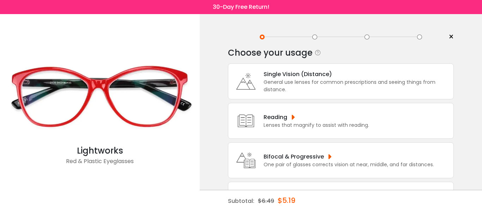
click at [281, 162] on div "One pair of glasses corrects vision at near, middle, and far distances." at bounding box center [349, 164] width 171 height 7
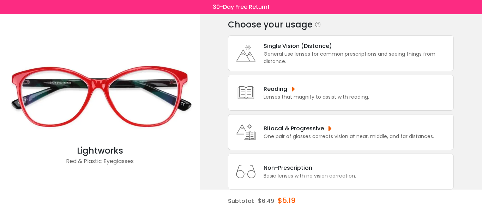
scroll to position [42, 0]
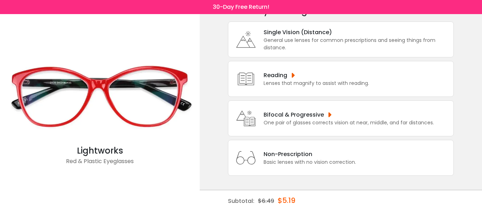
click at [284, 161] on div "Basic lenses with no vision correction." at bounding box center [310, 162] width 93 height 7
click at [282, 158] on div "Non-Prescription" at bounding box center [310, 154] width 93 height 9
click at [279, 157] on div "Non-Prescription" at bounding box center [310, 154] width 93 height 9
click at [273, 158] on div "Non-Prescription" at bounding box center [310, 154] width 93 height 9
click at [272, 160] on div "Basic lenses with no vision correction." at bounding box center [310, 162] width 93 height 7
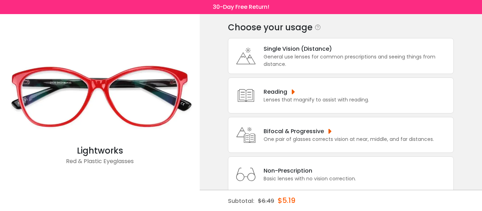
scroll to position [0, 0]
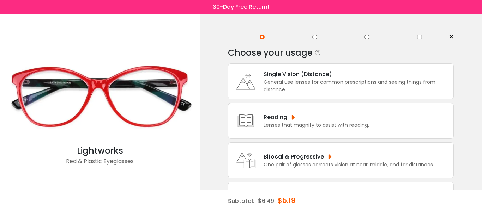
click at [264, 89] on div "General use lenses for common prescriptions and seeing things from distance." at bounding box center [357, 86] width 186 height 15
click at [257, 83] on icon at bounding box center [246, 81] width 28 height 28
click at [251, 80] on icon at bounding box center [246, 81] width 28 height 28
click at [255, 80] on icon at bounding box center [246, 81] width 28 height 28
click at [257, 76] on icon at bounding box center [246, 81] width 28 height 28
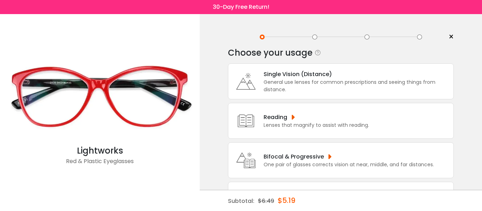
click at [260, 121] on icon at bounding box center [246, 121] width 28 height 28
click at [264, 115] on div "Reading" at bounding box center [317, 117] width 106 height 9
click at [263, 114] on div "Reading Lenses that magnify to assist with reading." at bounding box center [314, 121] width 109 height 16
click at [266, 115] on div "Reading" at bounding box center [317, 117] width 106 height 9
click at [267, 110] on div "Reading Lenses that magnify to assist with reading." at bounding box center [341, 121] width 226 height 36
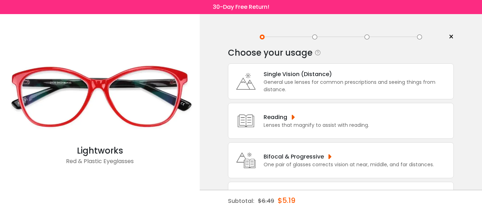
click at [255, 162] on icon at bounding box center [246, 161] width 28 height 28
click at [258, 158] on icon at bounding box center [246, 161] width 28 height 28
click at [254, 158] on icon at bounding box center [246, 161] width 28 height 28
click at [255, 161] on icon at bounding box center [246, 161] width 28 height 28
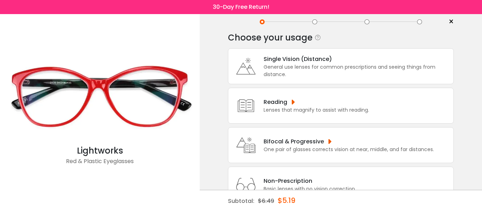
scroll to position [42, 0]
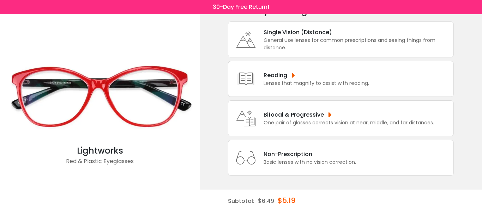
click at [272, 163] on div "Basic lenses with no vision correction." at bounding box center [310, 162] width 93 height 7
click at [274, 162] on div "Basic lenses with no vision correction." at bounding box center [310, 162] width 93 height 7
click at [271, 160] on div "Basic lenses with no vision correction." at bounding box center [310, 162] width 93 height 7
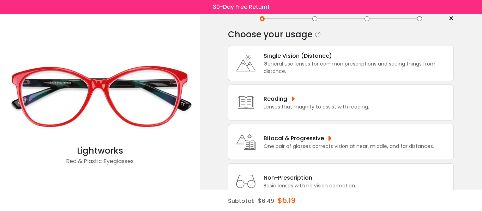
scroll to position [0, 0]
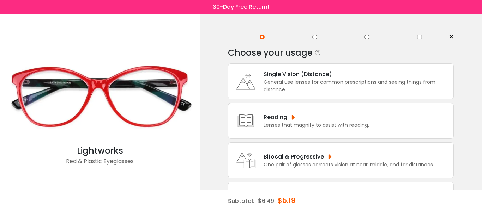
click at [312, 40] on div "< ×" at bounding box center [341, 37] width 226 height 11
click at [315, 54] on icon at bounding box center [318, 52] width 7 height 7
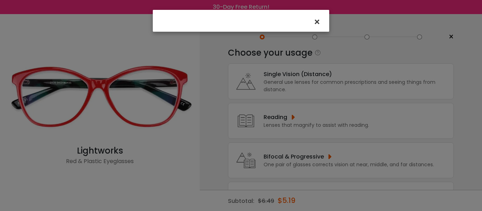
click at [316, 19] on span "×" at bounding box center [319, 21] width 10 height 15
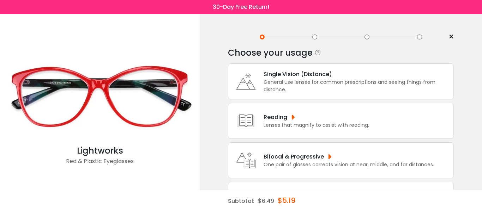
click at [454, 38] on span "×" at bounding box center [451, 37] width 5 height 11
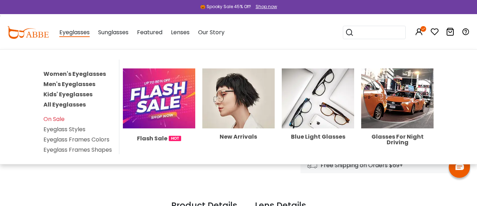
click at [78, 32] on span "Eyeglasses" at bounding box center [74, 32] width 30 height 9
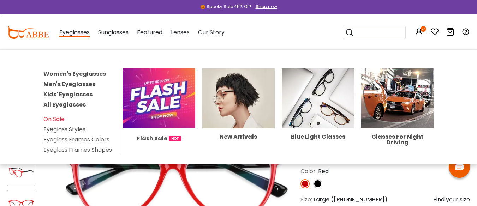
click at [76, 34] on span "Eyeglasses" at bounding box center [74, 32] width 30 height 9
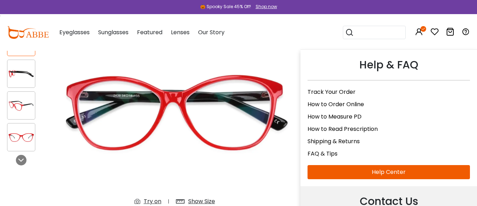
scroll to position [71, 0]
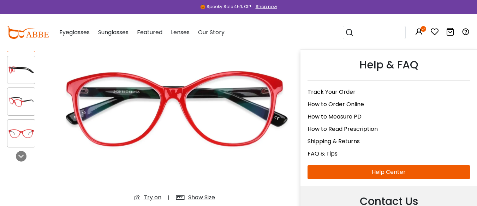
click at [398, 201] on div "Contact Us" at bounding box center [389, 205] width 162 height 24
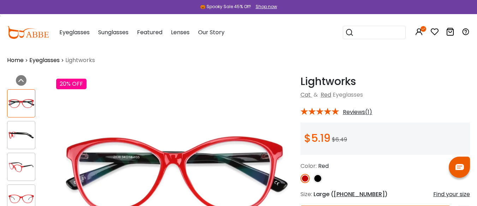
scroll to position [0, 0]
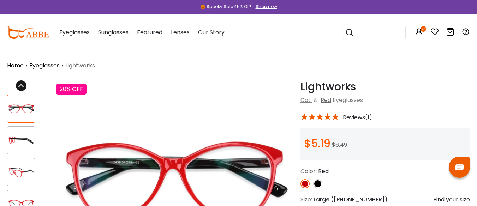
click at [23, 85] on icon at bounding box center [21, 86] width 6 height 6
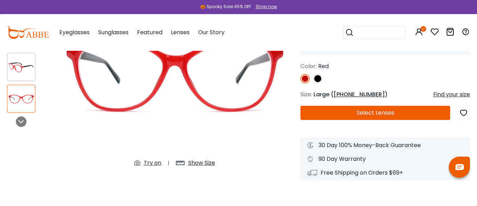
scroll to position [106, 0]
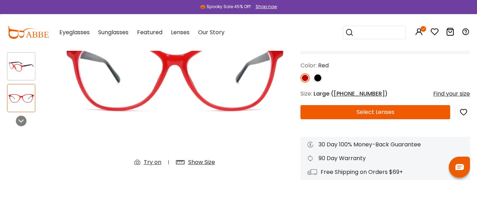
click at [340, 94] on span "54-14-135" at bounding box center [359, 94] width 51 height 8
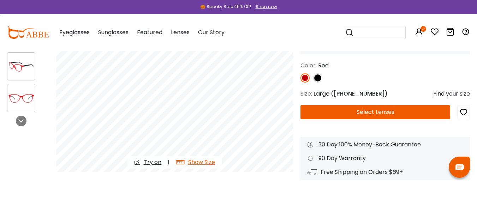
click at [463, 110] on icon "button" at bounding box center [463, 112] width 8 height 13
click at [403, 111] on button "Select Lenses" at bounding box center [375, 112] width 150 height 14
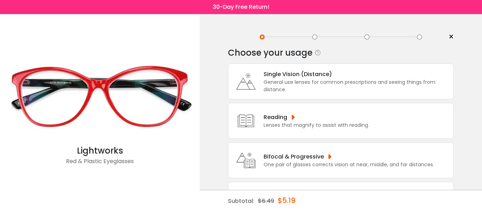
click at [294, 118] on div "Reading" at bounding box center [317, 117] width 106 height 9
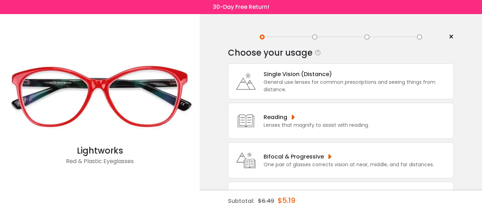
click at [294, 118] on div "Reading" at bounding box center [317, 117] width 106 height 9
click at [249, 119] on icon at bounding box center [246, 121] width 28 height 28
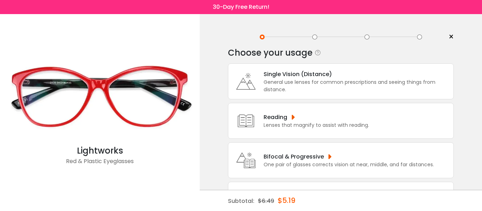
click at [249, 119] on icon at bounding box center [246, 121] width 28 height 28
click at [234, 117] on icon at bounding box center [246, 121] width 28 height 28
drag, startPoint x: 237, startPoint y: 109, endPoint x: 244, endPoint y: 109, distance: 6.7
click at [239, 109] on icon at bounding box center [246, 121] width 28 height 28
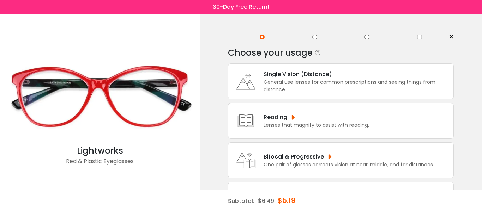
click at [298, 111] on div "Reading Lenses that magnify to assist with reading." at bounding box center [341, 121] width 226 height 36
click at [398, 136] on div "Reading Lenses that magnify to assist with reading." at bounding box center [341, 121] width 226 height 36
click at [327, 79] on div "General use lenses for common prescriptions and seeing things from distance." at bounding box center [357, 86] width 186 height 15
drag, startPoint x: 324, startPoint y: 78, endPoint x: 300, endPoint y: 78, distance: 24.4
click at [323, 78] on div "Single Vision (Distance)" at bounding box center [357, 74] width 186 height 9
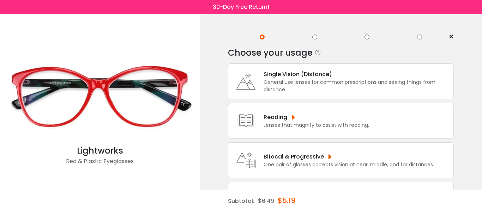
drag, startPoint x: 270, startPoint y: 76, endPoint x: 256, endPoint y: 76, distance: 14.8
click at [269, 76] on div "Single Vision (Distance)" at bounding box center [357, 74] width 186 height 9
click at [234, 74] on icon at bounding box center [246, 81] width 28 height 28
click at [242, 88] on icon at bounding box center [246, 81] width 28 height 28
drag, startPoint x: 253, startPoint y: 86, endPoint x: 296, endPoint y: 82, distance: 42.9
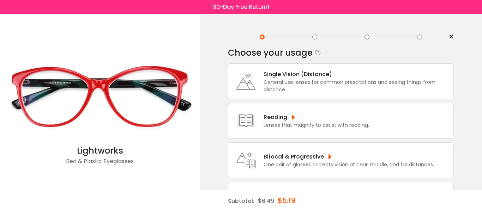
click at [269, 85] on div "Single Vision (Distance) General use lenses for common prescriptions and seeing…" at bounding box center [341, 82] width 226 height 36
drag, startPoint x: 322, startPoint y: 80, endPoint x: 339, endPoint y: 81, distance: 17.0
click at [329, 81] on div "General use lenses for common prescriptions and seeing things from distance." at bounding box center [357, 86] width 186 height 15
click at [367, 85] on div "General use lenses for common prescriptions and seeing things from distance." at bounding box center [357, 86] width 186 height 15
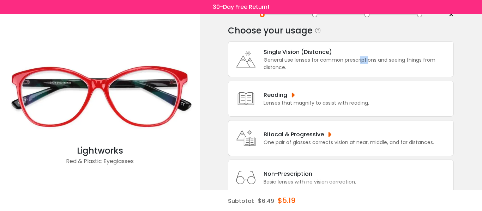
scroll to position [42, 0]
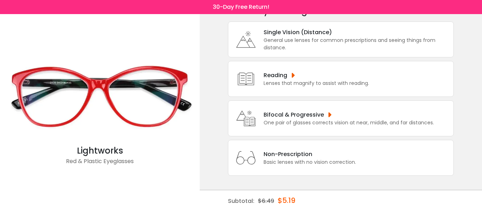
click at [296, 158] on div "Non-Prescription" at bounding box center [310, 154] width 93 height 9
click at [281, 159] on div "Basic lenses with no vision correction." at bounding box center [310, 162] width 93 height 7
click at [248, 159] on icon at bounding box center [246, 158] width 28 height 28
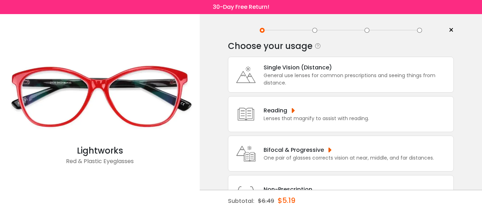
scroll to position [0, 0]
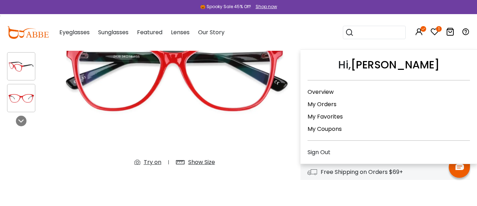
click at [320, 104] on link "My Orders" at bounding box center [322, 104] width 29 height 8
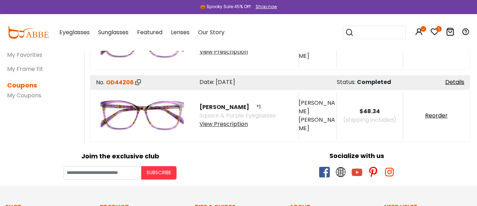
scroll to position [177, 0]
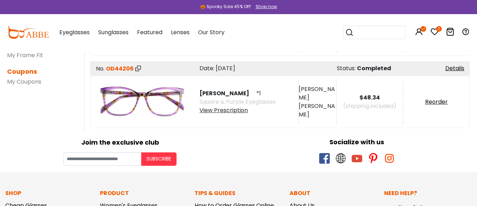
click at [231, 111] on div "View Prescription" at bounding box center [237, 110] width 76 height 8
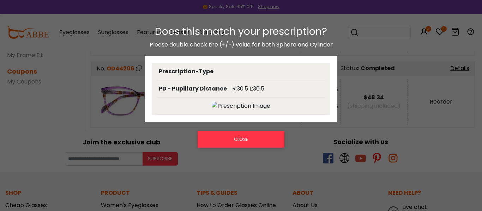
click at [241, 106] on img at bounding box center [241, 106] width 59 height 8
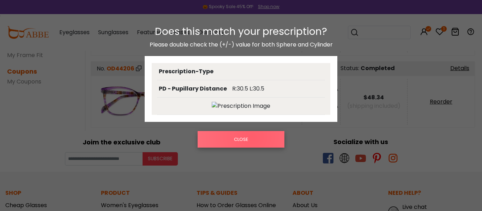
click at [253, 137] on button "CLOSE" at bounding box center [241, 139] width 87 height 16
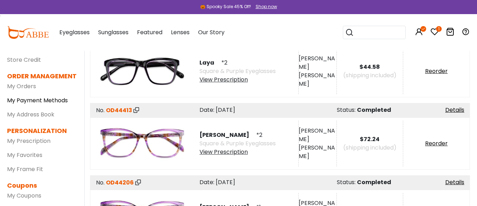
scroll to position [71, 0]
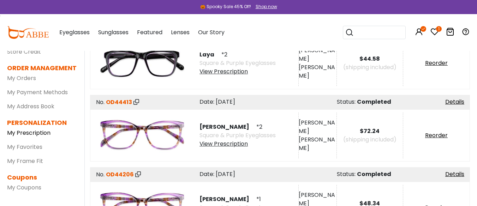
click at [38, 132] on link "My Prescription" at bounding box center [28, 133] width 43 height 8
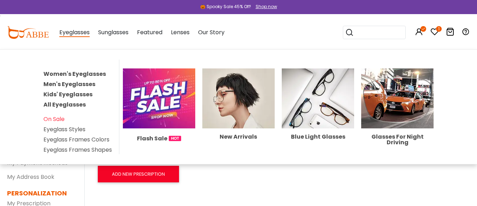
click at [80, 35] on span "Eyeglasses" at bounding box center [74, 32] width 30 height 9
click at [78, 33] on span "Eyeglasses" at bounding box center [74, 32] width 30 height 9
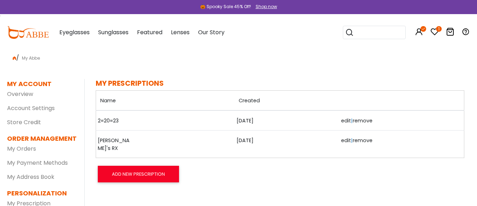
click at [368, 33] on input "search" at bounding box center [378, 32] width 49 height 13
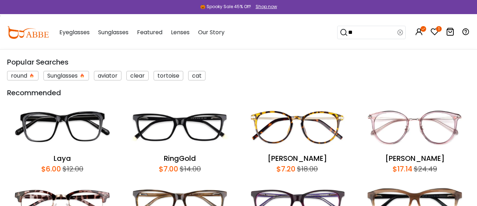
type input "***"
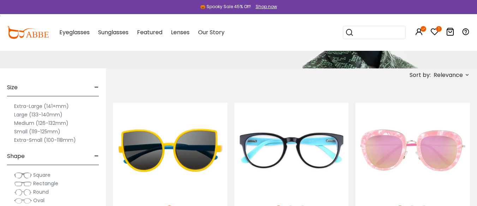
click at [44, 114] on label "Large (133-140mm)" at bounding box center [38, 115] width 48 height 8
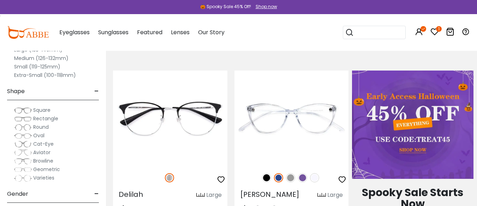
scroll to position [314, 0]
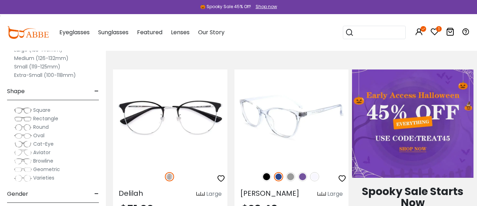
click at [303, 179] on img at bounding box center [302, 176] width 9 height 9
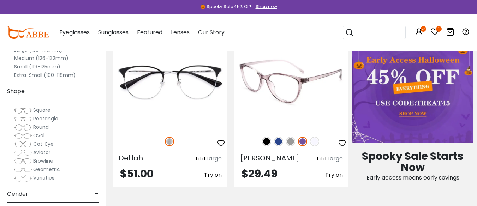
scroll to position [384, 0]
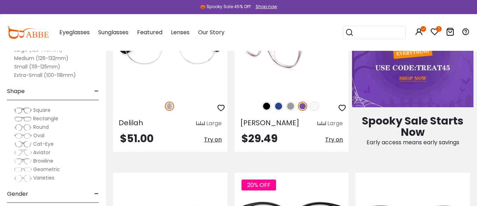
click at [299, 87] on img at bounding box center [291, 46] width 114 height 95
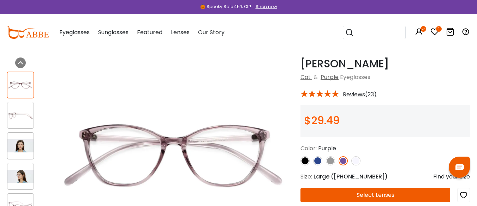
scroll to position [71, 0]
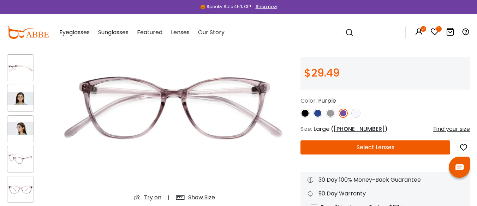
click at [375, 149] on button "Select Lenses" at bounding box center [375, 148] width 150 height 14
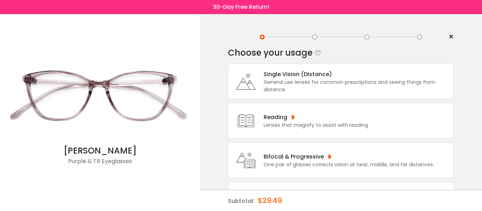
click at [297, 77] on div "Single Vision (Distance)" at bounding box center [357, 74] width 186 height 9
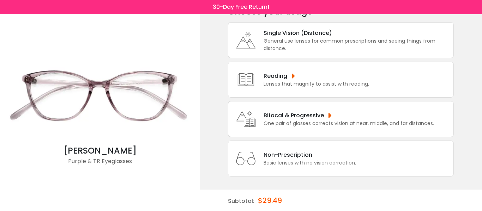
scroll to position [42, 0]
click at [243, 29] on icon at bounding box center [246, 39] width 28 height 28
click at [244, 29] on icon at bounding box center [246, 39] width 28 height 28
drag, startPoint x: 244, startPoint y: 29, endPoint x: 257, endPoint y: 31, distance: 13.5
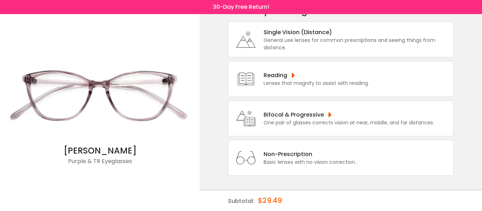
click at [251, 30] on icon at bounding box center [246, 39] width 28 height 28
click at [295, 35] on div "Single Vision (Distance)" at bounding box center [357, 32] width 186 height 9
click at [296, 35] on div "Single Vision (Distance)" at bounding box center [357, 32] width 186 height 9
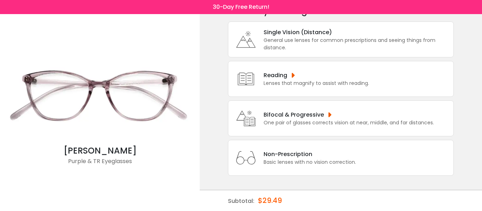
click at [340, 37] on div "General use lenses for common prescriptions and seeing things from distance." at bounding box center [357, 44] width 186 height 15
click at [342, 37] on div "General use lenses for common prescriptions and seeing things from distance." at bounding box center [357, 44] width 186 height 15
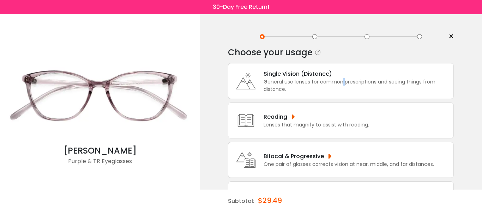
scroll to position [0, 0]
click at [285, 79] on div "General use lenses for common prescriptions and seeing things from distance." at bounding box center [357, 86] width 186 height 15
click at [284, 79] on div "General use lenses for common prescriptions and seeing things from distance." at bounding box center [357, 86] width 186 height 15
click at [256, 81] on icon at bounding box center [246, 81] width 28 height 28
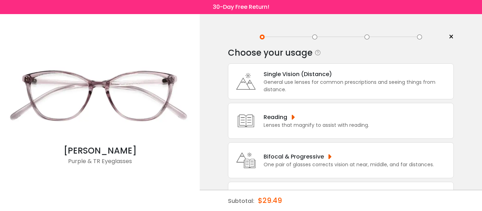
click at [255, 80] on icon at bounding box center [246, 81] width 28 height 28
click at [96, 97] on img at bounding box center [100, 96] width 193 height 96
click at [95, 96] on img at bounding box center [100, 96] width 193 height 96
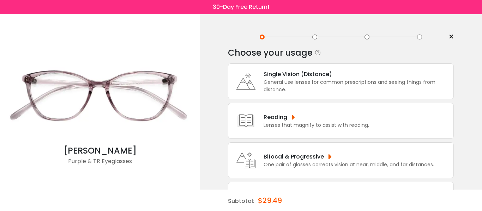
click at [315, 38] on div at bounding box center [314, 37] width 5 height 5
drag, startPoint x: 288, startPoint y: 97, endPoint x: 284, endPoint y: 105, distance: 8.9
click at [288, 99] on div "Single Vision (Distance) General use lenses for common prescriptions and seeing…" at bounding box center [341, 82] width 226 height 36
click at [275, 124] on div "Lenses that magnify to assist with reading." at bounding box center [317, 125] width 106 height 7
click at [247, 79] on icon at bounding box center [246, 81] width 28 height 28
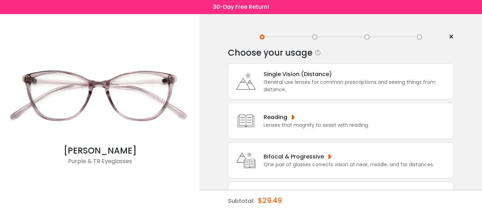
click at [263, 118] on div "Reading Lenses that magnify to assist with reading." at bounding box center [314, 121] width 109 height 16
click at [260, 122] on icon at bounding box center [246, 121] width 28 height 28
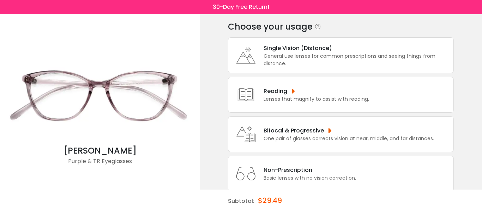
scroll to position [42, 0]
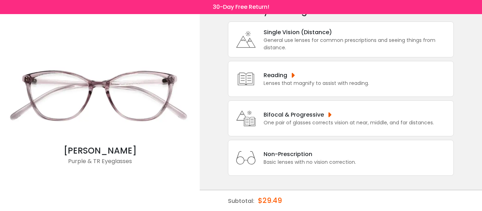
click at [269, 156] on div "Non-Prescription" at bounding box center [310, 154] width 93 height 9
click at [273, 151] on div "Non-Prescription" at bounding box center [310, 154] width 93 height 9
click at [262, 119] on div "Bifocal & Progressive One pair of glasses corrects vision at near, middle, and …" at bounding box center [347, 119] width 174 height 16
click at [258, 115] on icon at bounding box center [246, 119] width 28 height 28
click at [258, 119] on icon at bounding box center [246, 119] width 28 height 28
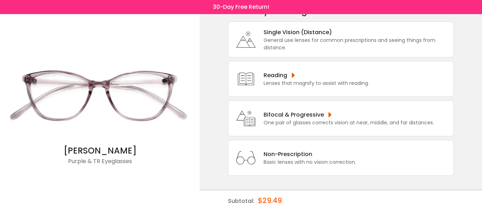
click at [256, 83] on icon at bounding box center [246, 79] width 28 height 28
click at [258, 78] on icon at bounding box center [246, 79] width 28 height 28
click at [258, 75] on icon at bounding box center [246, 79] width 28 height 28
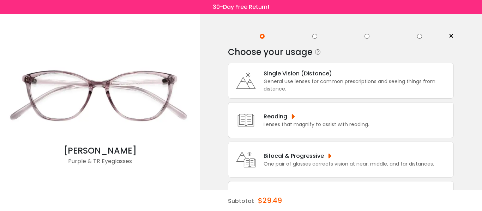
scroll to position [0, 0]
click at [319, 78] on div "Single Vision (Distance)" at bounding box center [357, 74] width 186 height 9
click at [313, 78] on div "Single Vision (Distance)" at bounding box center [357, 74] width 186 height 9
click at [312, 78] on div "Single Vision (Distance)" at bounding box center [357, 74] width 186 height 9
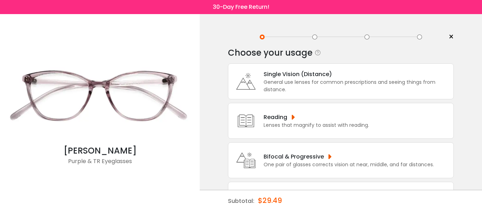
click at [312, 78] on div "Single Vision (Distance)" at bounding box center [357, 74] width 186 height 9
click at [278, 126] on div "Lenses that magnify to assist with reading." at bounding box center [317, 125] width 106 height 7
click at [278, 125] on div "Lenses that magnify to assist with reading." at bounding box center [317, 125] width 106 height 7
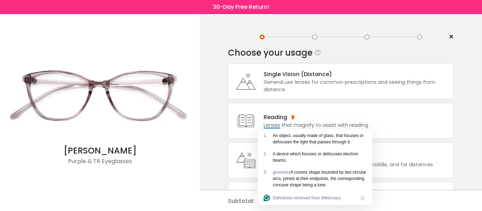
click at [270, 155] on html "Eyeglasses Thanks for your subscription Please use coupon code " NEWCOMER " to …" at bounding box center [241, 127] width 482 height 254
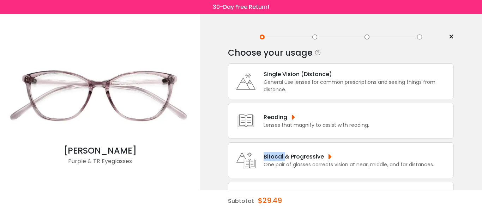
click at [270, 155] on div "Bifocal & Progressive" at bounding box center [349, 157] width 171 height 9
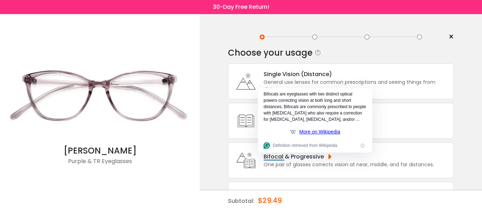
click at [246, 123] on icon at bounding box center [246, 121] width 28 height 28
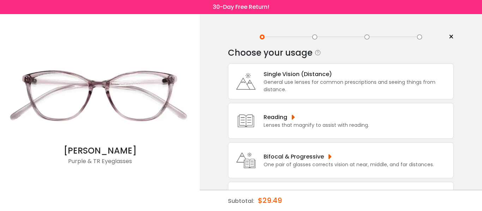
click at [245, 83] on icon at bounding box center [246, 81] width 28 height 28
click at [246, 83] on icon at bounding box center [246, 81] width 28 height 28
click at [245, 123] on icon at bounding box center [246, 121] width 28 height 28
click at [260, 75] on icon at bounding box center [246, 81] width 28 height 28
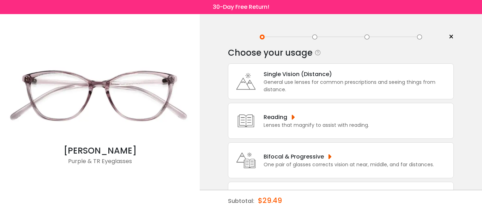
click at [258, 83] on icon at bounding box center [246, 81] width 28 height 28
click at [256, 82] on icon at bounding box center [246, 81] width 28 height 28
click at [254, 81] on icon at bounding box center [246, 81] width 28 height 28
click at [254, 79] on icon at bounding box center [246, 81] width 28 height 28
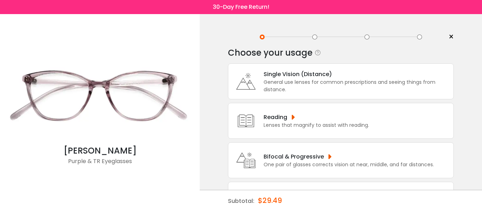
click at [254, 84] on icon at bounding box center [246, 81] width 28 height 28
click at [251, 83] on icon at bounding box center [246, 81] width 28 height 28
click at [248, 83] on icon at bounding box center [246, 81] width 28 height 28
click at [248, 82] on icon at bounding box center [246, 81] width 28 height 28
click at [450, 37] on span "×" at bounding box center [451, 37] width 5 height 11
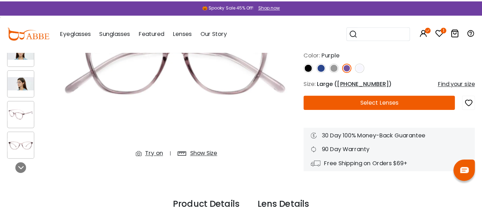
scroll to position [108, 0]
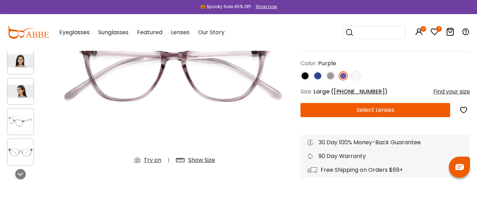
click at [455, 92] on div "Find your size" at bounding box center [451, 92] width 37 height 8
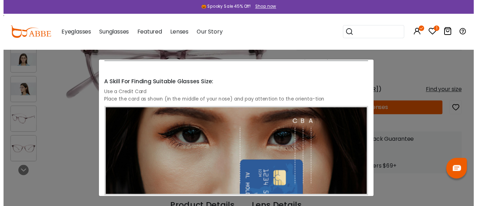
scroll to position [0, 0]
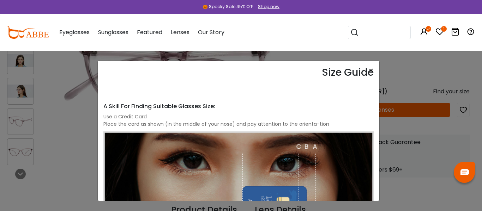
click at [434, 151] on div "Size Guide × A Skill For Finding Suitable Glasses Size: Use a Credit Card Place…" at bounding box center [241, 105] width 482 height 211
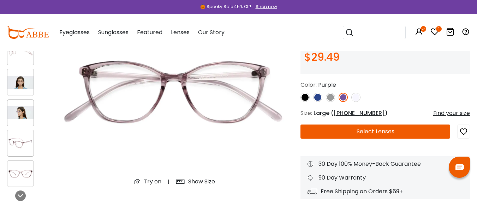
scroll to position [88, 0]
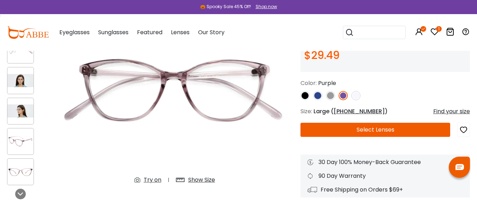
click at [464, 132] on icon "button" at bounding box center [463, 130] width 8 height 13
click at [416, 131] on button "Select Lenses" at bounding box center [375, 130] width 150 height 14
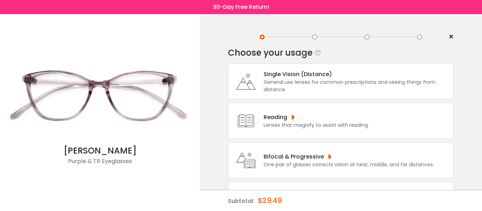
click at [381, 120] on div "Reading Lenses that magnify to assist with reading." at bounding box center [341, 121] width 226 height 36
click at [291, 121] on div "Reading" at bounding box center [317, 117] width 106 height 9
click at [294, 125] on div "Lenses that magnify to assist with reading." at bounding box center [317, 125] width 106 height 7
click at [293, 119] on div "Reading" at bounding box center [317, 117] width 106 height 9
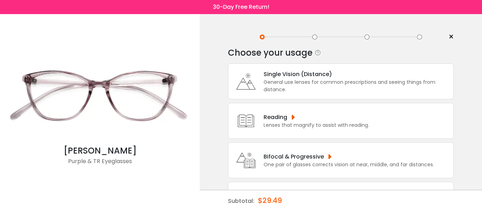
click at [293, 119] on div "Reading" at bounding box center [317, 117] width 106 height 9
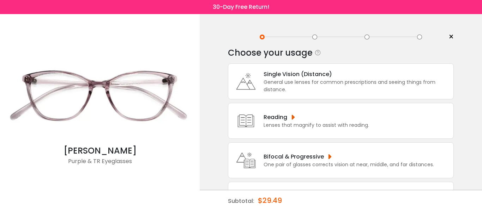
click at [293, 119] on div "Reading" at bounding box center [317, 117] width 106 height 9
click at [276, 160] on div "Bifocal & Progressive" at bounding box center [349, 157] width 171 height 9
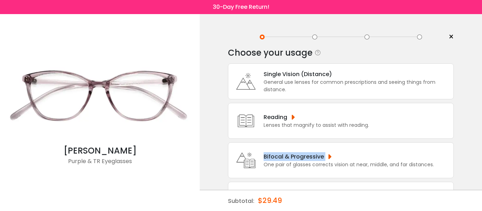
click at [326, 156] on div "Bifocal & Progressive" at bounding box center [349, 157] width 171 height 9
click at [327, 156] on div "Bifocal & Progressive" at bounding box center [349, 157] width 171 height 9
click at [284, 70] on div "Single Vision (Distance) General use lenses for common prescriptions and seeing…" at bounding box center [341, 82] width 226 height 36
click at [285, 71] on div "Single Vision (Distance)" at bounding box center [357, 74] width 186 height 9
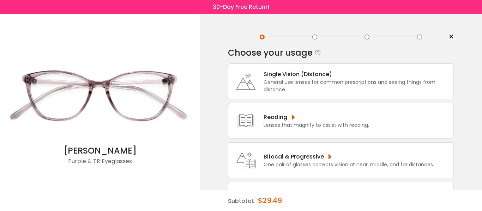
click at [317, 74] on div "Single Vision (Distance)" at bounding box center [357, 74] width 186 height 9
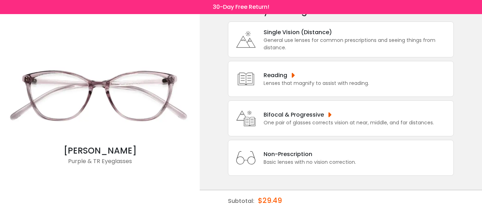
click at [272, 157] on div "Non-Prescription" at bounding box center [310, 154] width 93 height 9
click at [273, 157] on div "Non-Prescription" at bounding box center [310, 154] width 93 height 9
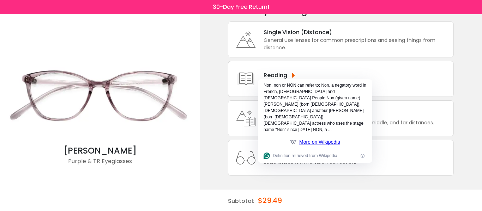
click at [273, 157] on div "Non-Prescription" at bounding box center [310, 154] width 93 height 9
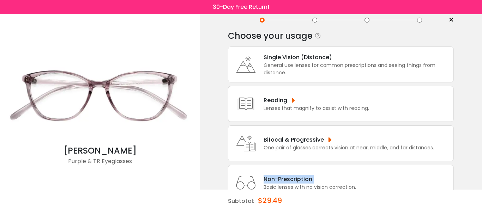
scroll to position [0, 0]
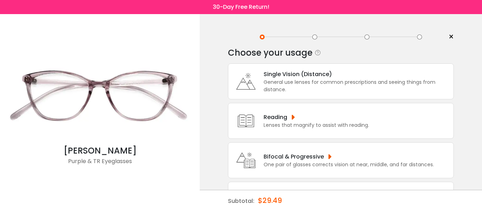
click at [255, 79] on icon at bounding box center [246, 81] width 28 height 28
drag, startPoint x: 255, startPoint y: 79, endPoint x: 260, endPoint y: 77, distance: 5.1
click at [256, 79] on icon at bounding box center [246, 81] width 28 height 28
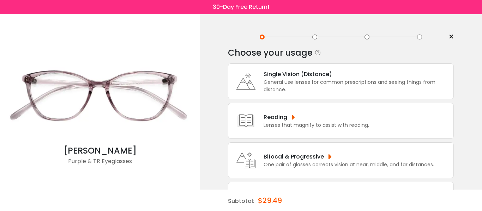
click at [315, 53] on icon at bounding box center [318, 52] width 7 height 7
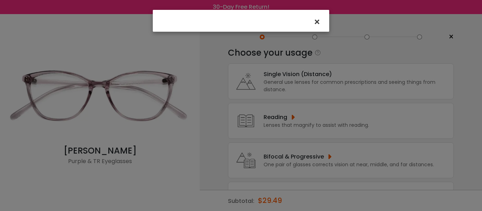
click at [316, 23] on span "×" at bounding box center [319, 21] width 10 height 15
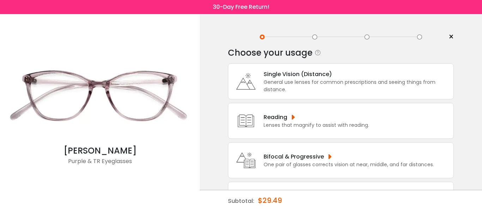
click at [316, 52] on icon at bounding box center [318, 52] width 7 height 7
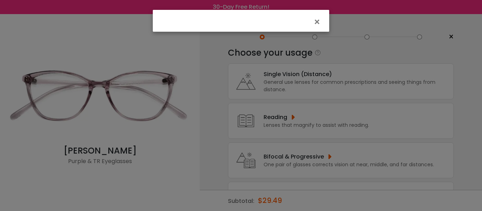
click at [284, 71] on div "×" at bounding box center [241, 105] width 482 height 211
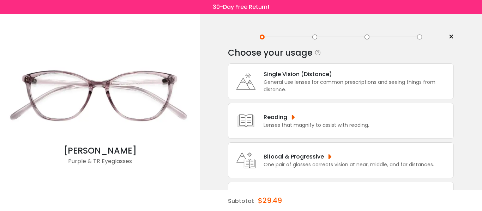
click at [119, 90] on img at bounding box center [100, 96] width 193 height 96
click at [301, 114] on div "Reading" at bounding box center [317, 117] width 106 height 9
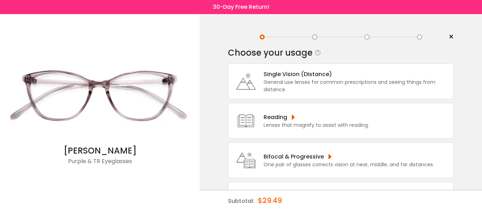
click at [303, 154] on div "Bifocal & Progressive" at bounding box center [349, 157] width 171 height 9
click at [302, 154] on div "Bifocal & Progressive" at bounding box center [349, 157] width 171 height 9
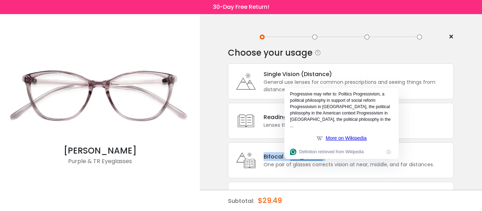
click at [302, 154] on div "Bifocal & Progressive" at bounding box center [349, 157] width 171 height 9
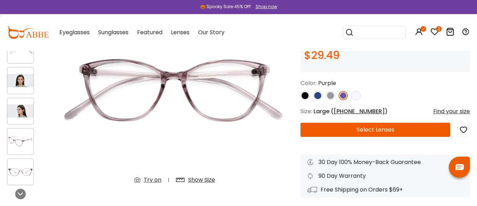
click at [317, 93] on img at bounding box center [317, 95] width 9 height 9
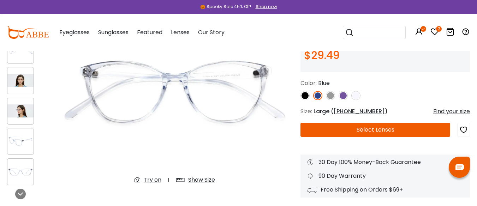
click at [341, 97] on img at bounding box center [343, 95] width 9 height 9
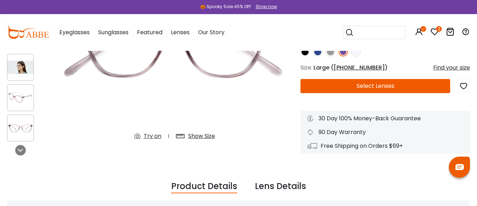
scroll to position [159, 0]
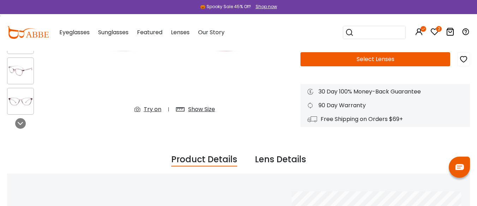
click at [146, 107] on div "Try on" at bounding box center [153, 109] width 18 height 8
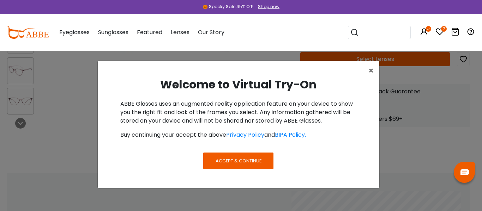
click at [234, 164] on span "Accept & Continue" at bounding box center [239, 161] width 46 height 7
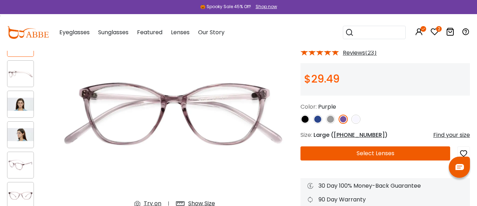
scroll to position [71, 0]
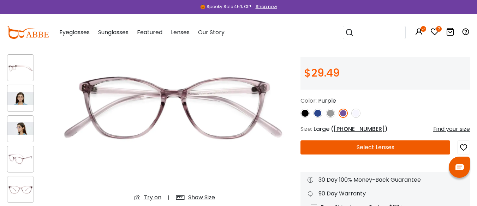
click at [390, 146] on button "Select Lenses" at bounding box center [375, 148] width 150 height 14
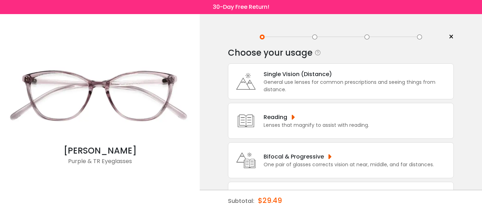
click at [282, 123] on div "Lenses that magnify to assist with reading." at bounding box center [317, 125] width 106 height 7
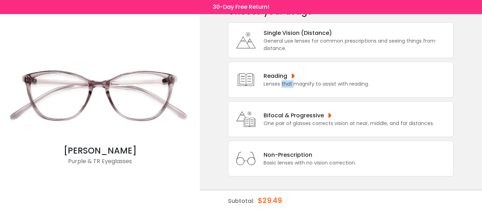
scroll to position [42, 0]
click at [275, 159] on div "Basic lenses with no vision correction." at bounding box center [310, 162] width 93 height 7
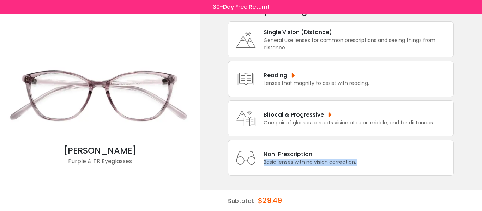
click at [275, 159] on div "Basic lenses with no vision correction." at bounding box center [310, 162] width 93 height 7
click at [293, 120] on div "One pair of glasses corrects vision at near, middle, and far distances." at bounding box center [349, 122] width 171 height 7
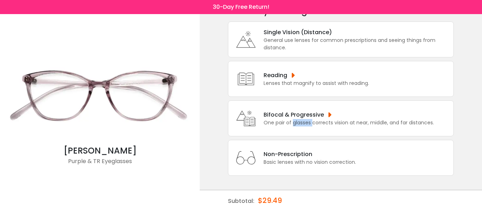
click at [293, 120] on div "One pair of glasses corrects vision at near, middle, and far distances." at bounding box center [349, 122] width 171 height 7
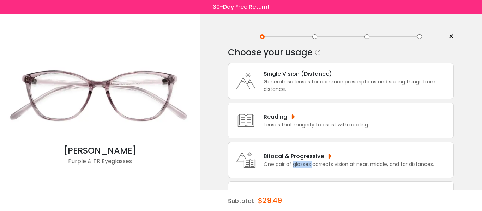
scroll to position [0, 0]
click at [259, 74] on icon at bounding box center [246, 81] width 28 height 28
click at [449, 36] on span "×" at bounding box center [451, 37] width 5 height 11
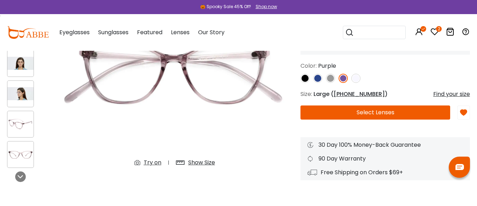
scroll to position [106, 0]
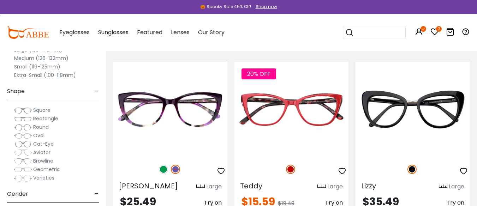
scroll to position [1198, 0]
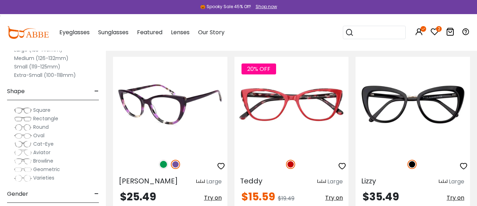
click at [168, 110] on img at bounding box center [170, 104] width 114 height 95
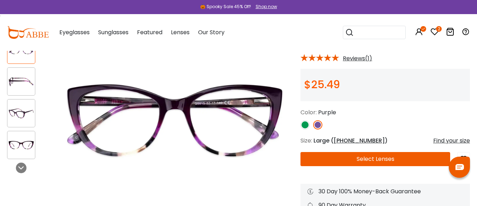
scroll to position [71, 0]
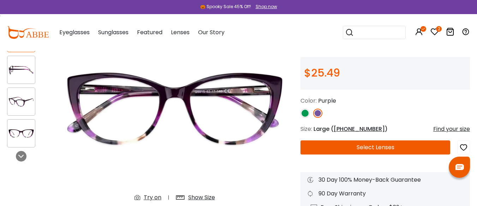
click at [363, 148] on button "Select Lenses" at bounding box center [375, 148] width 150 height 14
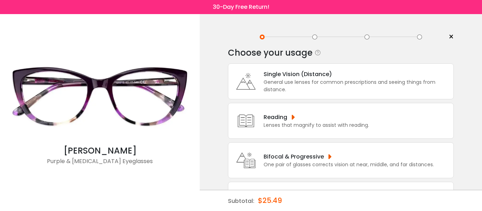
click at [285, 83] on div "General use lenses for common prescriptions and seeing things from distance." at bounding box center [357, 86] width 186 height 15
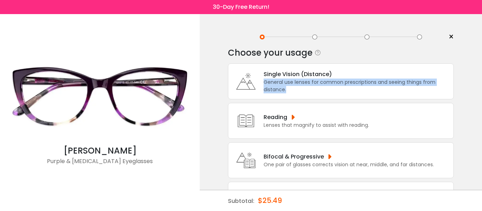
click at [285, 83] on div "General use lenses for common prescriptions and seeing things from distance." at bounding box center [357, 86] width 186 height 15
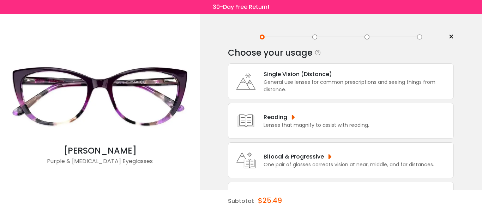
click at [247, 75] on icon at bounding box center [246, 81] width 28 height 28
click at [236, 74] on icon at bounding box center [246, 81] width 28 height 28
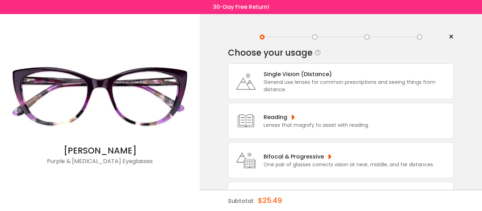
drag, startPoint x: 236, startPoint y: 71, endPoint x: 297, endPoint y: 86, distance: 62.8
click at [237, 73] on icon at bounding box center [246, 81] width 28 height 28
drag, startPoint x: 414, startPoint y: 81, endPoint x: 430, endPoint y: 70, distance: 19.8
click at [415, 81] on div "General use lenses for common prescriptions and seeing things from distance." at bounding box center [357, 86] width 186 height 15
drag, startPoint x: 438, startPoint y: 66, endPoint x: 439, endPoint y: 81, distance: 14.5
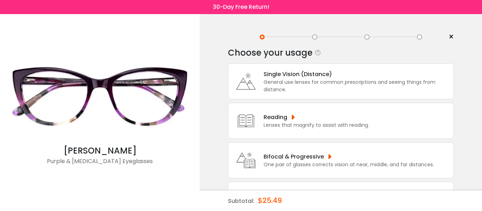
click at [438, 69] on div "Single Vision (Distance) General use lenses for common prescriptions and seeing…" at bounding box center [341, 82] width 226 height 36
click at [439, 88] on div "General use lenses for common prescriptions and seeing things from distance." at bounding box center [357, 86] width 186 height 15
drag, startPoint x: 326, startPoint y: 79, endPoint x: 282, endPoint y: 64, distance: 46.7
click at [326, 78] on div "Single Vision (Distance) General use lenses for common prescriptions and seeing…" at bounding box center [355, 82] width 190 height 24
drag, startPoint x: 271, startPoint y: 63, endPoint x: 249, endPoint y: 64, distance: 22.6
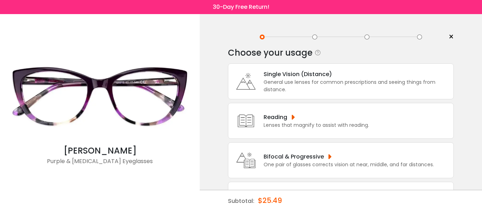
click at [269, 63] on div "Choose your usage Single Vision (Distance) This lens helps you see details at a…" at bounding box center [341, 147] width 226 height 211
click at [242, 71] on icon at bounding box center [246, 81] width 28 height 28
click at [232, 101] on div "Single Vision (Distance) General use lenses for common prescriptions and seeing…" at bounding box center [341, 141] width 226 height 155
click at [246, 128] on icon at bounding box center [246, 121] width 28 height 28
click at [246, 121] on icon at bounding box center [246, 121] width 28 height 28
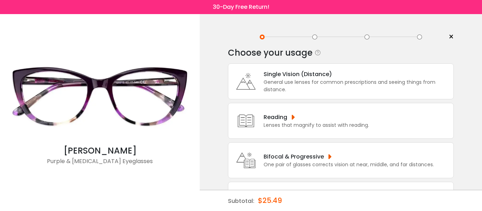
click at [240, 160] on icon at bounding box center [246, 161] width 28 height 28
click at [240, 165] on icon at bounding box center [246, 161] width 28 height 28
click at [274, 168] on div "One pair of glasses corrects vision at near, middle, and far distances." at bounding box center [349, 164] width 171 height 7
drag, startPoint x: 345, startPoint y: 159, endPoint x: 350, endPoint y: 160, distance: 5.0
click at [348, 160] on div "Bifocal & Progressive" at bounding box center [349, 157] width 171 height 9
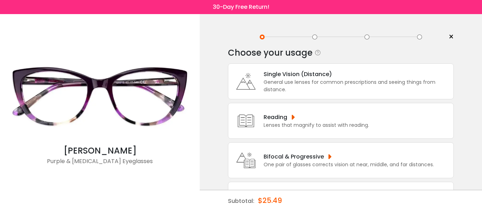
click at [369, 159] on div "Bifocal & Progressive" at bounding box center [349, 157] width 171 height 9
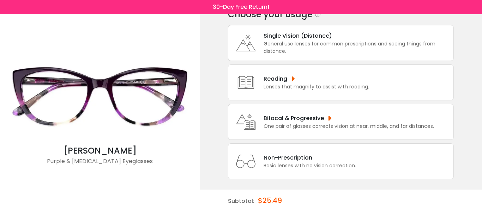
scroll to position [42, 0]
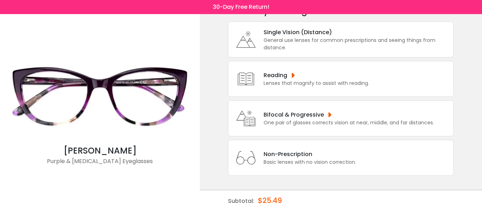
click at [273, 154] on div "Non-Prescription" at bounding box center [310, 154] width 93 height 9
drag, startPoint x: 273, startPoint y: 154, endPoint x: 244, endPoint y: 156, distance: 29.4
click at [273, 154] on div "Non-Prescription" at bounding box center [310, 154] width 93 height 9
click at [244, 156] on icon at bounding box center [246, 158] width 28 height 28
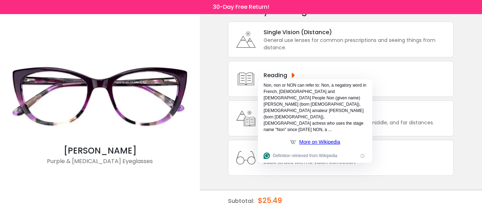
click at [89, 144] on img at bounding box center [100, 96] width 193 height 96
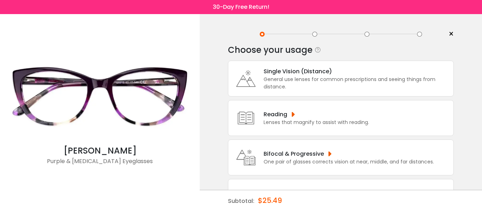
scroll to position [0, 0]
